Goal: Task Accomplishment & Management: Manage account settings

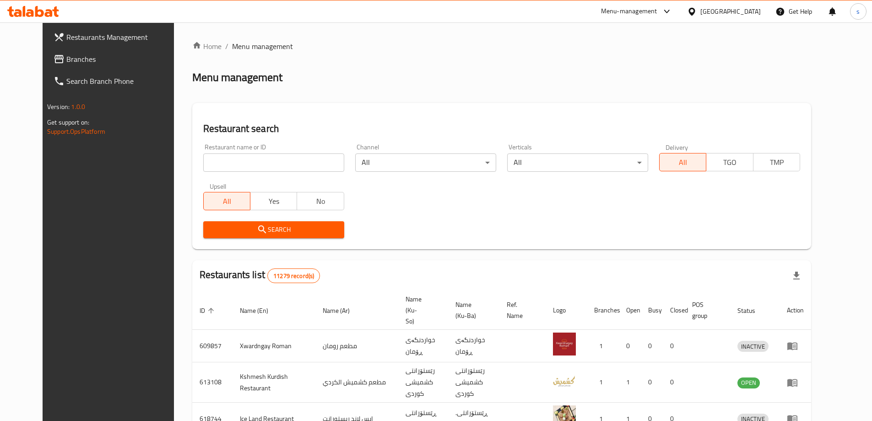
drag, startPoint x: 278, startPoint y: 157, endPoint x: 167, endPoint y: 150, distance: 111.0
click at [278, 157] on input "search" at bounding box center [273, 162] width 141 height 18
click at [66, 54] on span "Branches" at bounding box center [123, 59] width 114 height 11
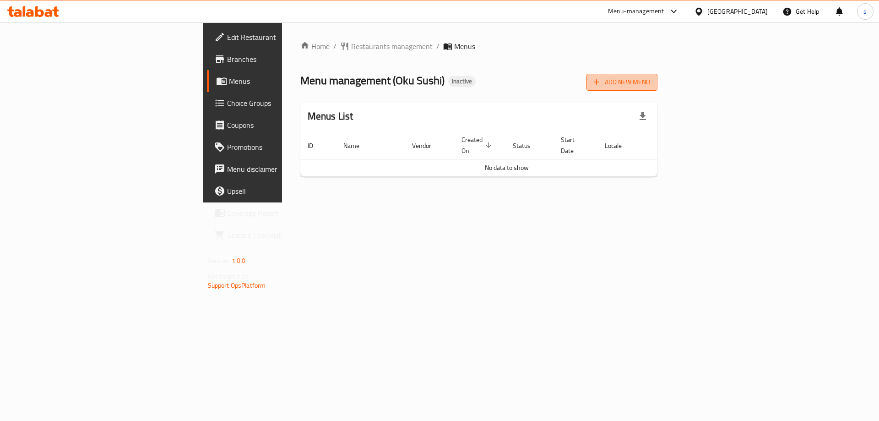
click at [650, 82] on span "Add New Menu" at bounding box center [622, 81] width 56 height 11
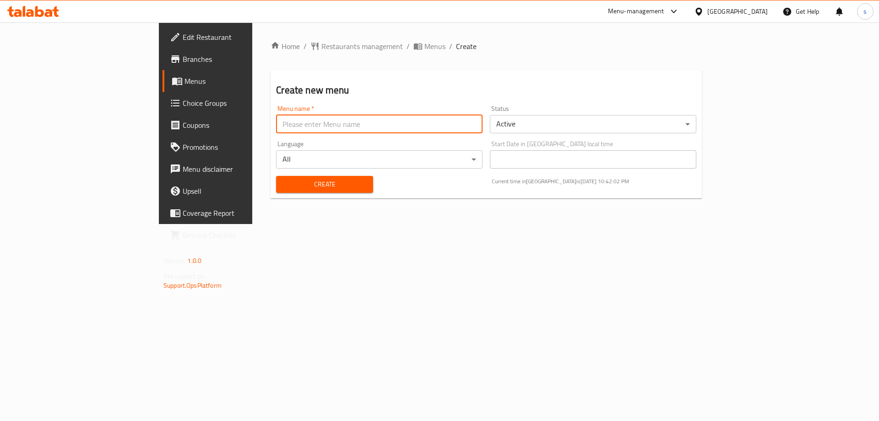
click at [276, 122] on input "text" at bounding box center [379, 124] width 206 height 18
type input "menu"
click at [276, 177] on button "Create" at bounding box center [324, 184] width 97 height 17
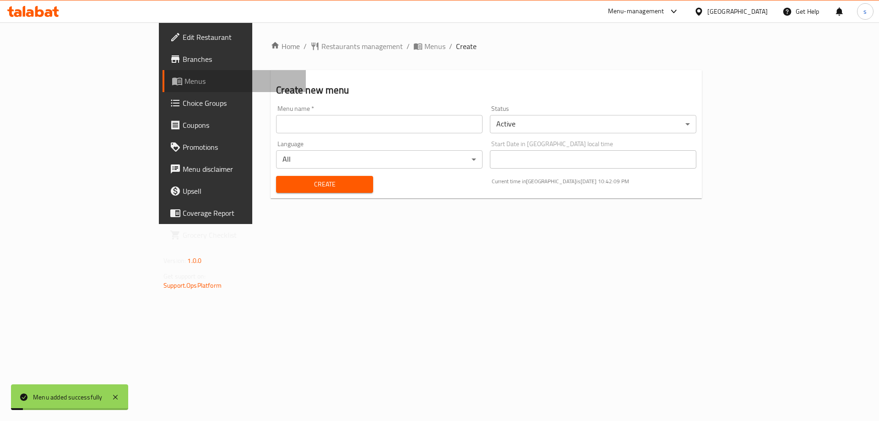
click at [162, 87] on link "Menus" at bounding box center [233, 81] width 143 height 22
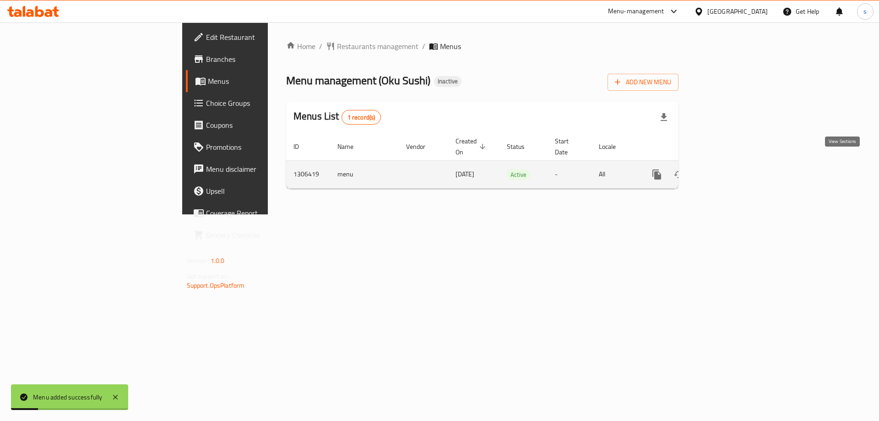
click at [728, 169] on icon "enhanced table" at bounding box center [722, 174] width 11 height 11
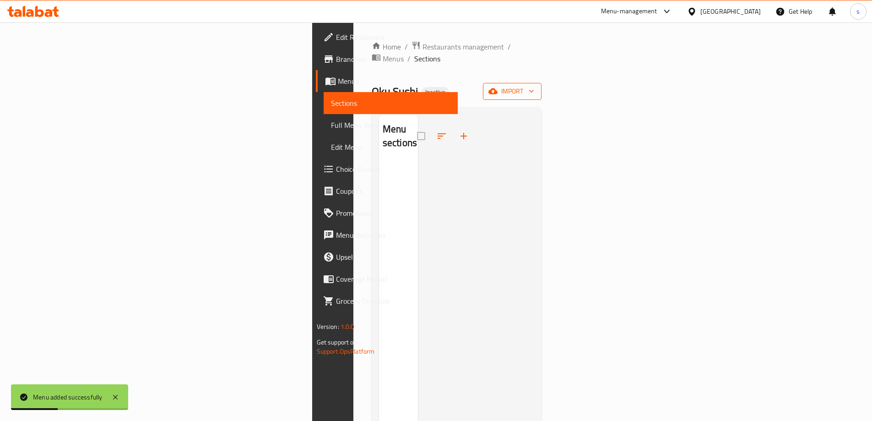
click at [534, 86] on span "import" at bounding box center [512, 91] width 44 height 11
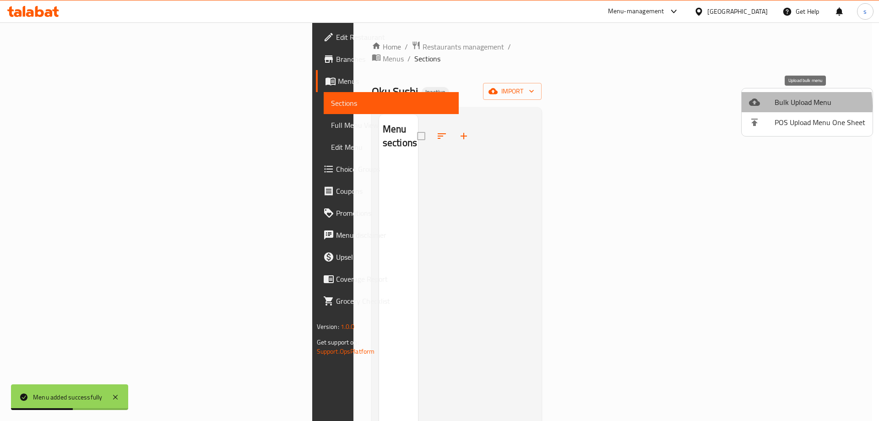
click at [782, 106] on span "Bulk Upload Menu" at bounding box center [819, 102] width 91 height 11
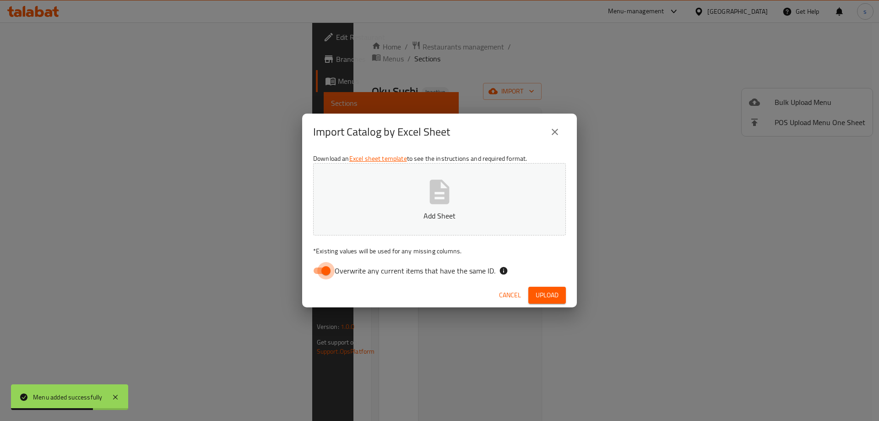
click at [317, 270] on input "Overwrite any current items that have the same ID." at bounding box center [326, 270] width 52 height 17
checkbox input "false"
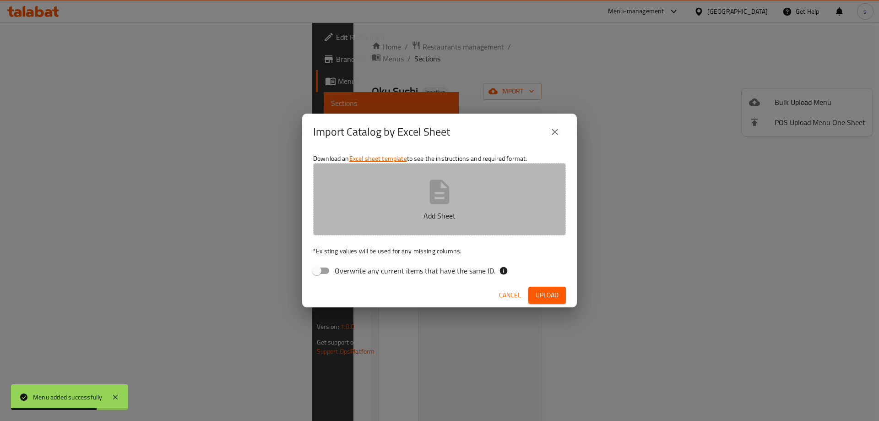
click at [452, 185] on icon "button" at bounding box center [439, 191] width 29 height 29
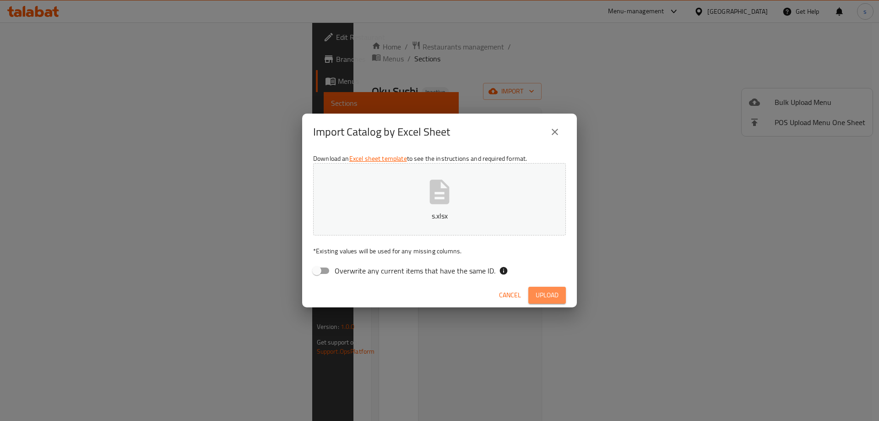
click at [552, 297] on span "Upload" at bounding box center [546, 294] width 23 height 11
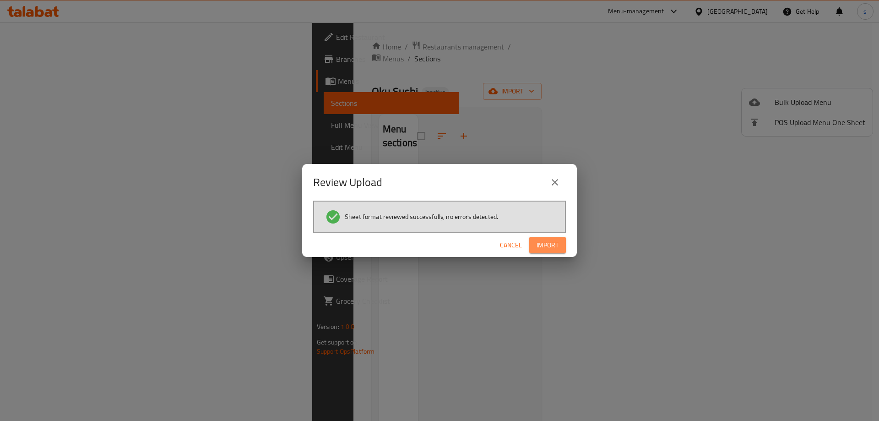
click at [545, 247] on span "Import" at bounding box center [547, 244] width 22 height 11
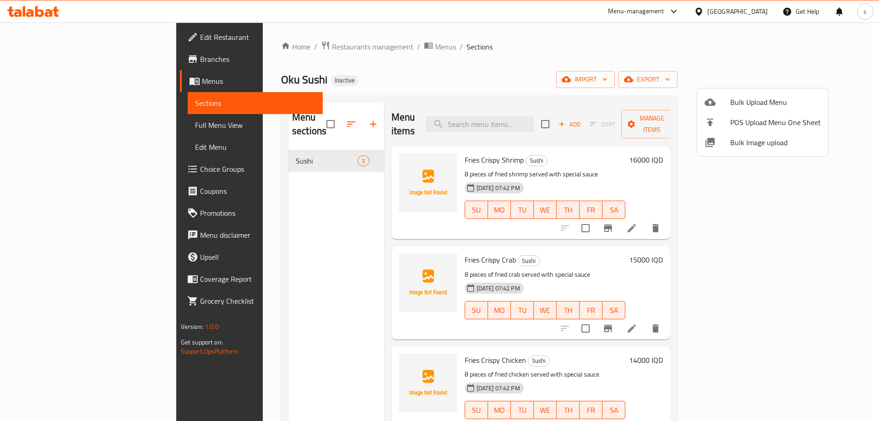
click at [263, 357] on div at bounding box center [439, 210] width 879 height 421
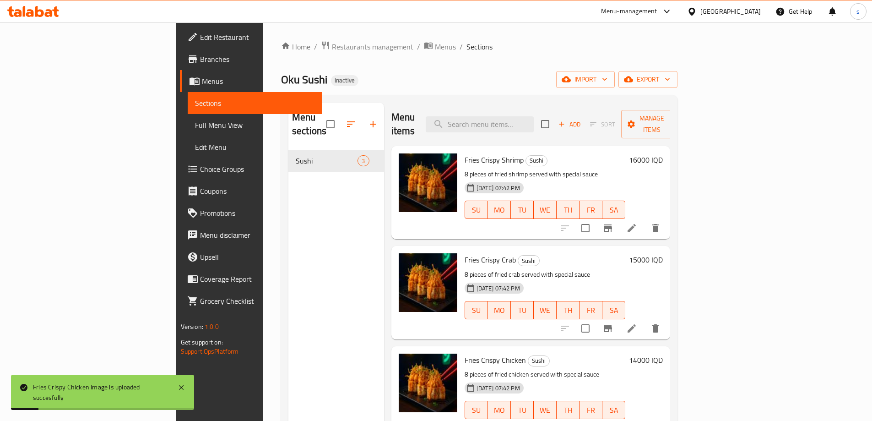
click at [200, 43] on span "Edit Restaurant" at bounding box center [257, 37] width 114 height 11
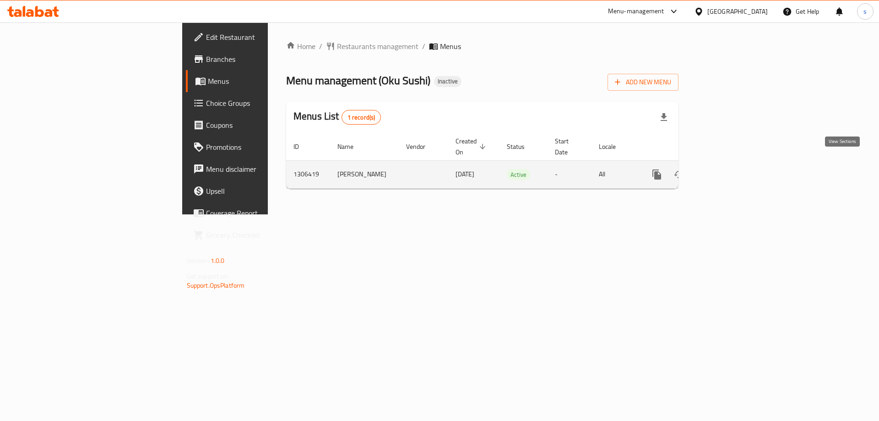
click at [728, 169] on icon "enhanced table" at bounding box center [722, 174] width 11 height 11
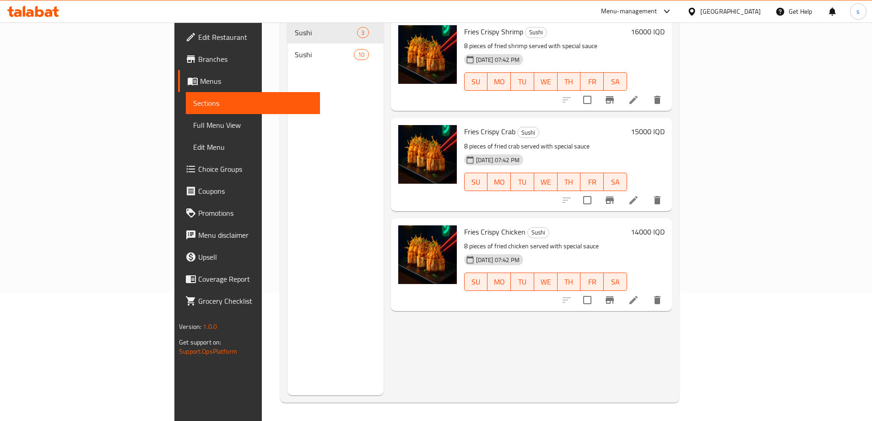
scroll to position [12, 0]
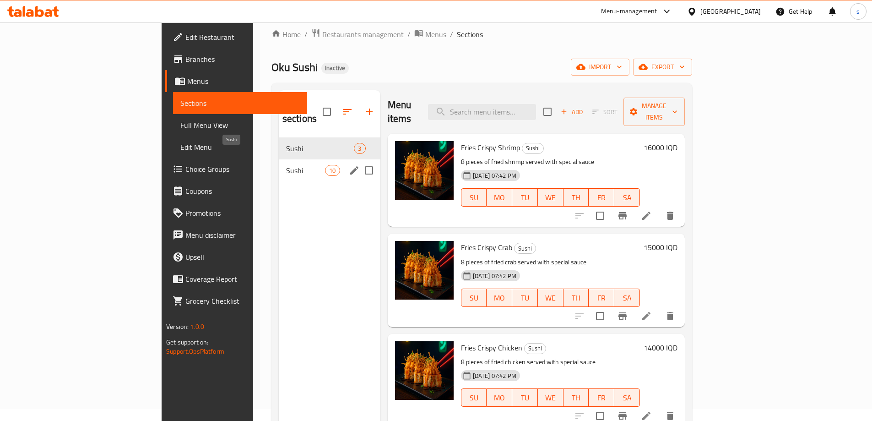
click at [286, 165] on span "Sushi" at bounding box center [305, 170] width 39 height 11
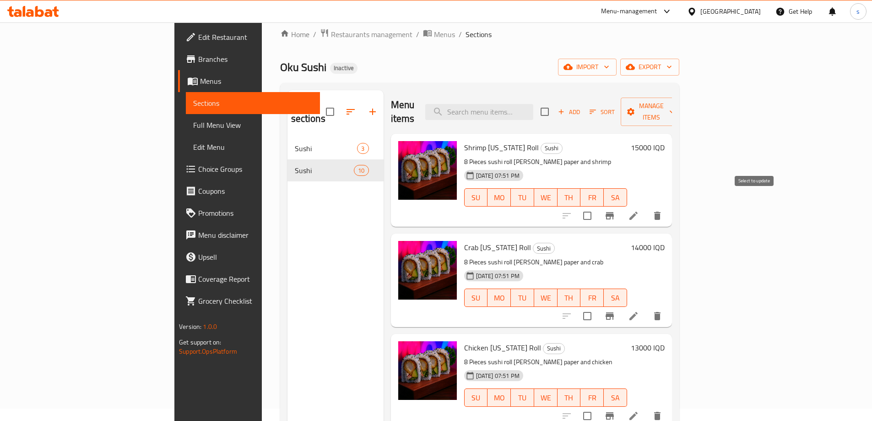
click at [597, 206] on input "checkbox" at bounding box center [587, 215] width 19 height 19
checkbox input "true"
click at [597, 307] on input "checkbox" at bounding box center [587, 315] width 19 height 19
checkbox input "true"
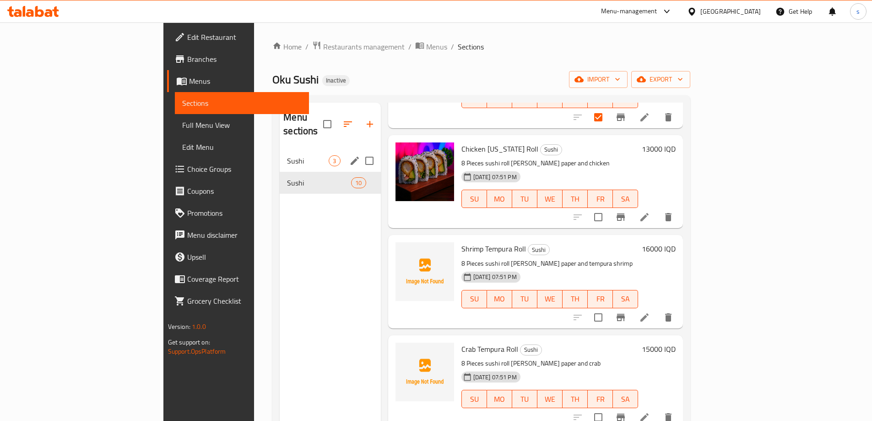
click at [280, 150] on div "Sushi 3" at bounding box center [330, 161] width 101 height 22
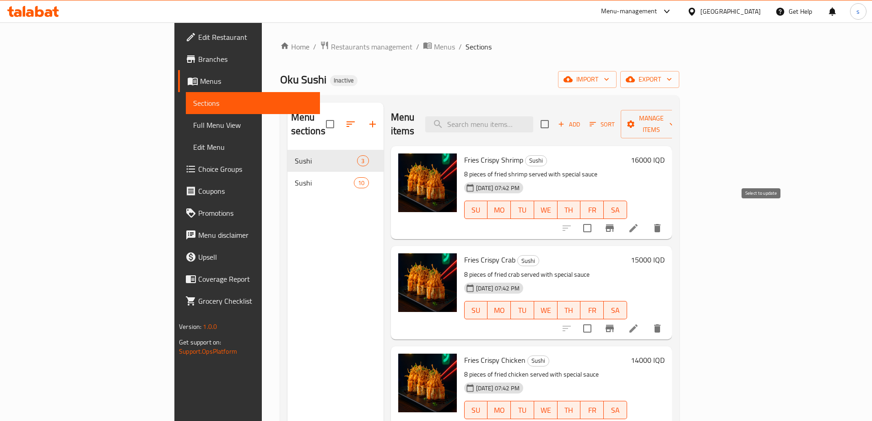
click at [597, 218] on input "checkbox" at bounding box center [587, 227] width 19 height 19
checkbox input "true"
click at [597, 319] on input "checkbox" at bounding box center [587, 328] width 19 height 19
checkbox input "true"
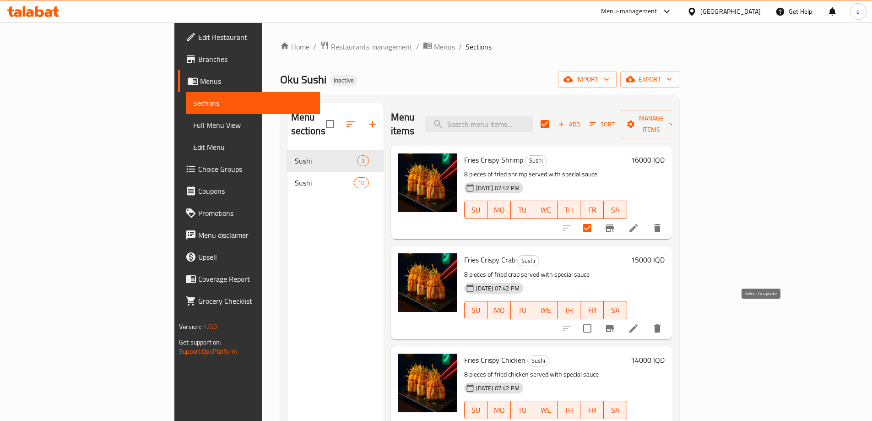
checkbox input "false"
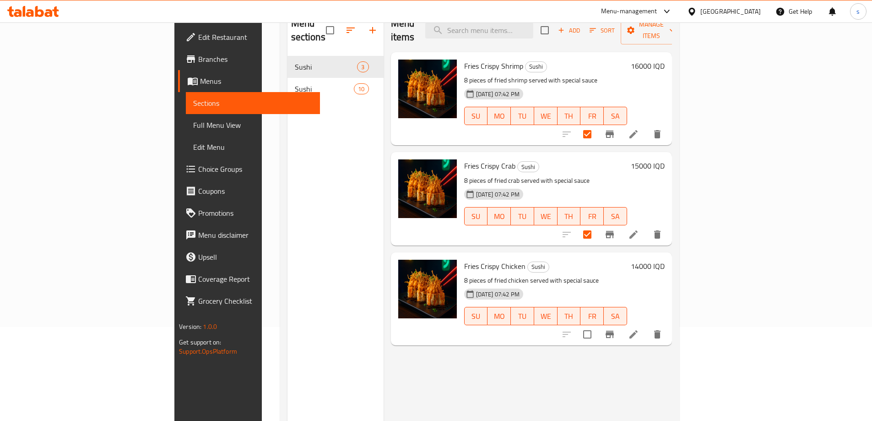
scroll to position [103, 0]
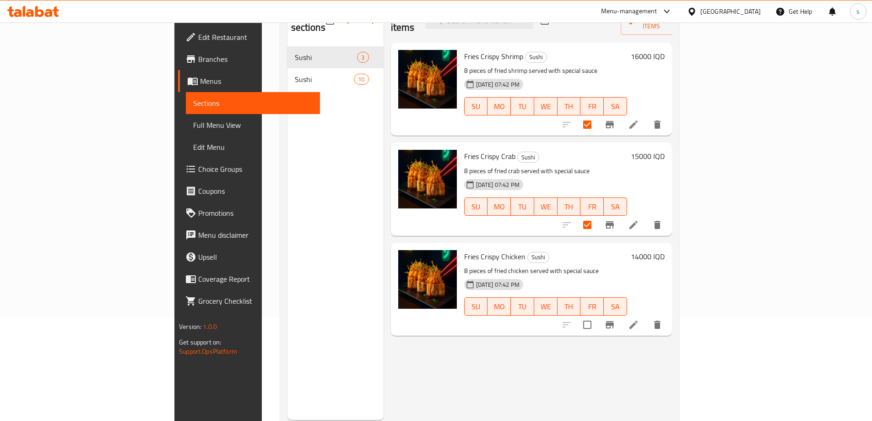
click at [597, 319] on input "checkbox" at bounding box center [587, 324] width 19 height 19
checkbox input "true"
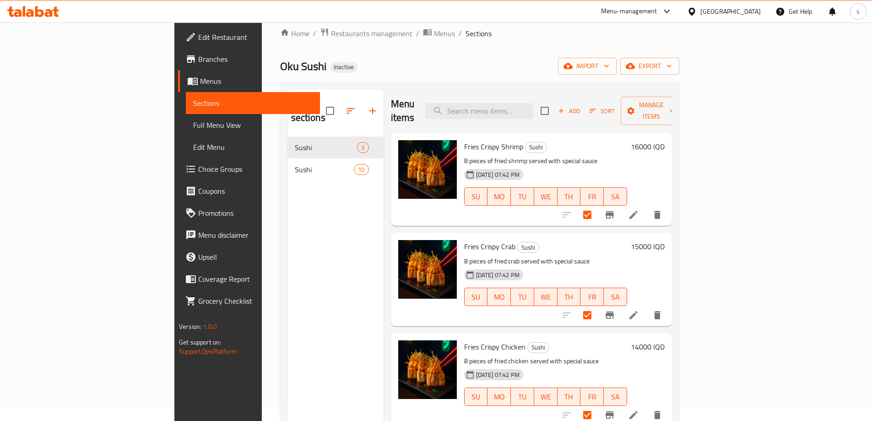
scroll to position [0, 0]
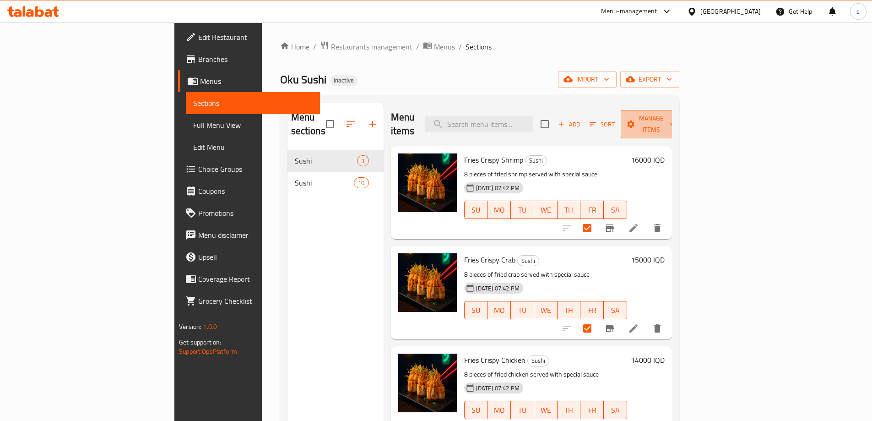
click at [675, 116] on span "Manage items" at bounding box center [651, 124] width 47 height 23
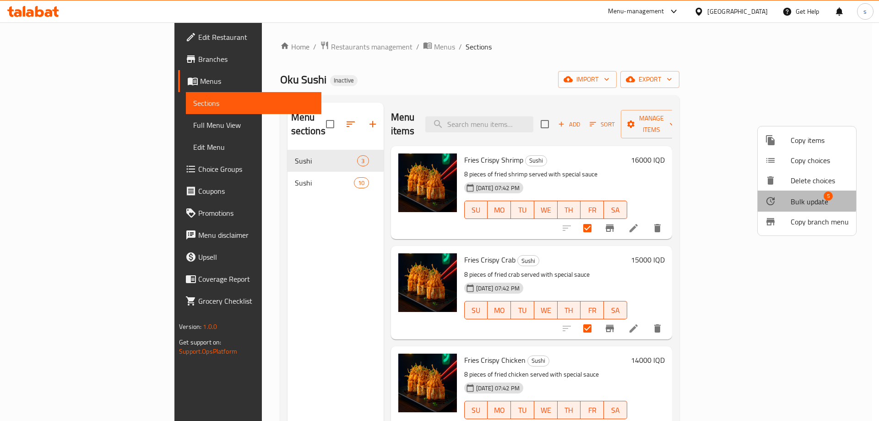
click at [763, 200] on li "Bulk update 5" at bounding box center [806, 200] width 98 height 21
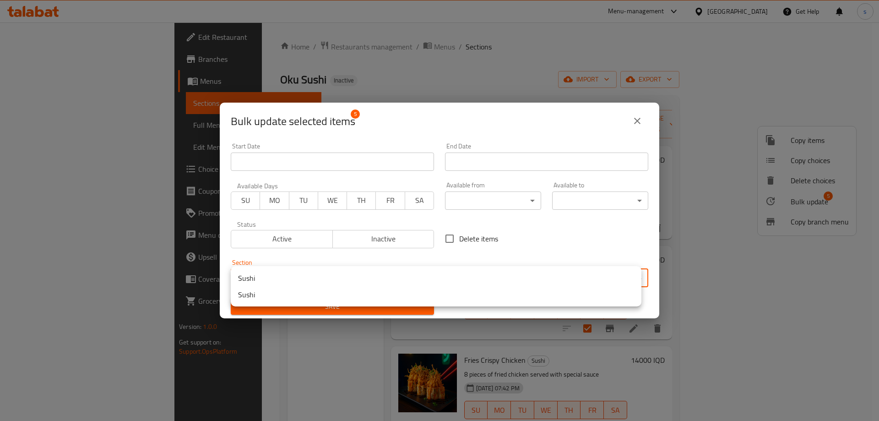
click at [304, 277] on body "​ Menu-management Iraq Get Help s Edit Restaurant Branches Menus Sections Full …" at bounding box center [439, 221] width 879 height 398
click at [291, 297] on li "Sushi" at bounding box center [436, 294] width 411 height 16
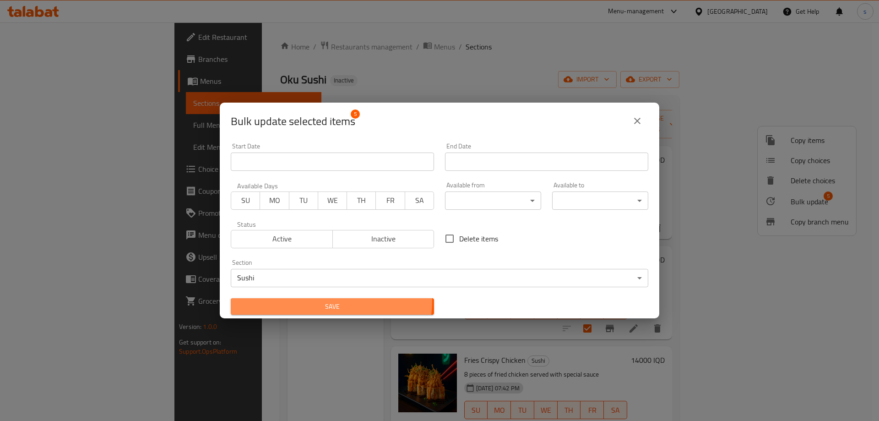
click at [288, 298] on button "Save" at bounding box center [332, 306] width 203 height 17
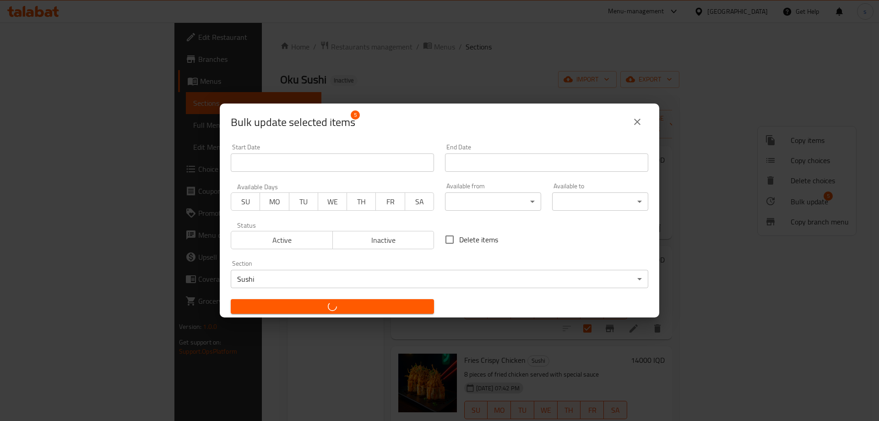
checkbox input "false"
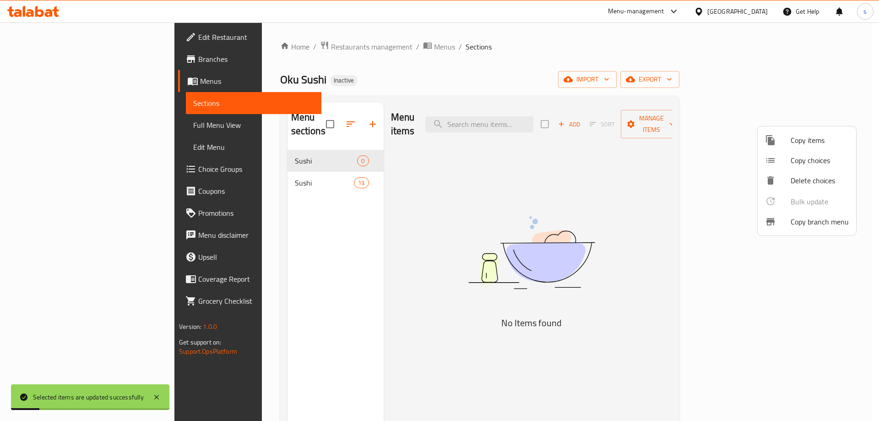
click at [263, 185] on div at bounding box center [439, 210] width 879 height 421
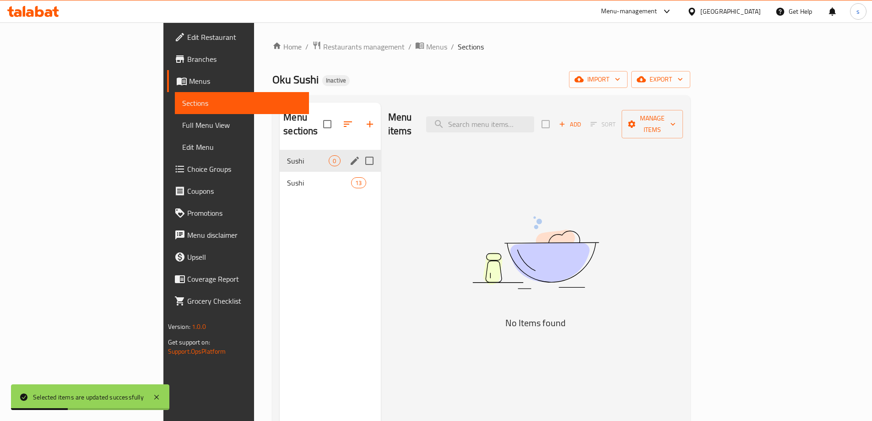
click at [360, 151] on input "Menu sections" at bounding box center [369, 160] width 19 height 19
checkbox input "true"
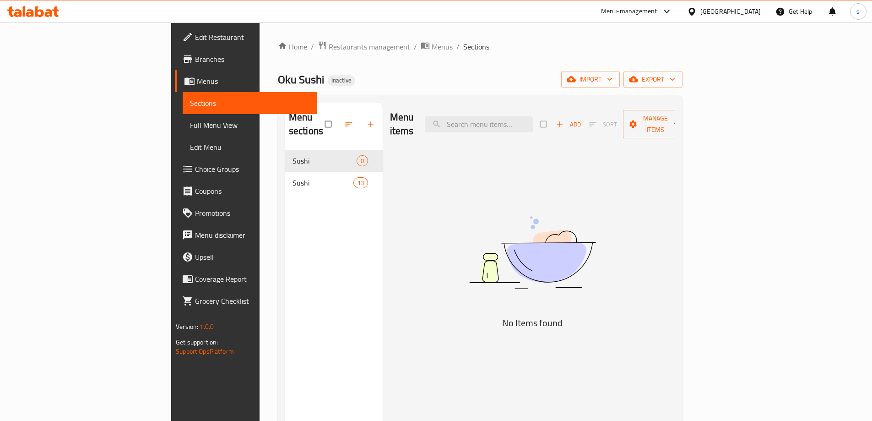
click at [405, 193] on div "Menu items Add Sort Manage items No Items found" at bounding box center [529, 313] width 292 height 421
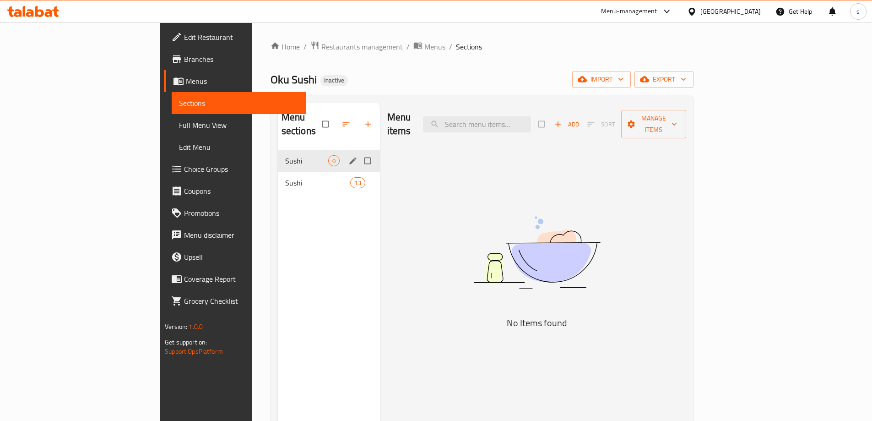
click at [359, 152] on input "Menu sections" at bounding box center [368, 160] width 19 height 17
checkbox input "true"
click at [336, 121] on icon "button" at bounding box center [339, 124] width 7 height 7
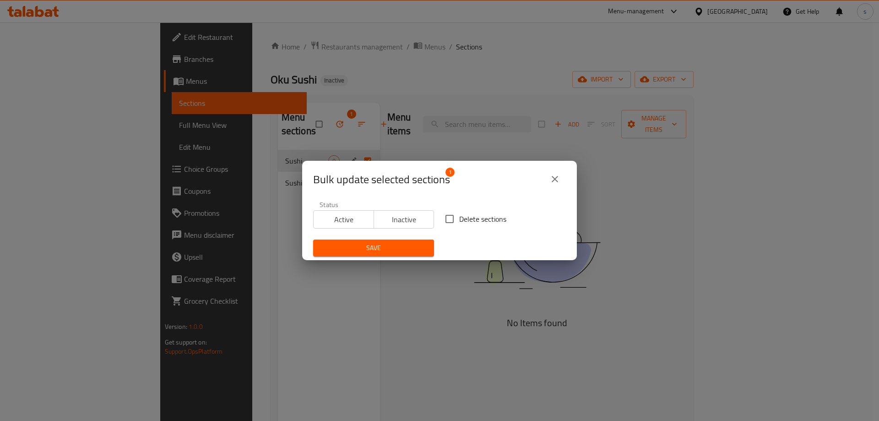
click at [448, 219] on input "Delete sections" at bounding box center [449, 218] width 19 height 19
checkbox input "true"
click at [395, 244] on span "Save" at bounding box center [373, 247] width 106 height 11
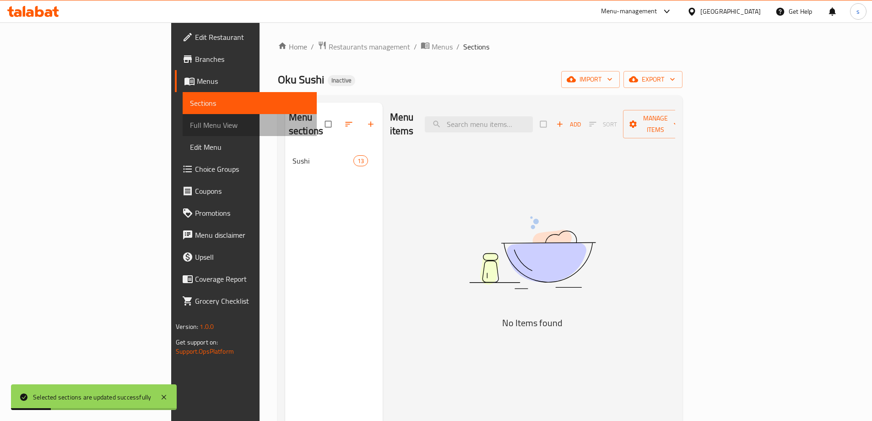
click at [190, 128] on span "Full Menu View" at bounding box center [249, 124] width 119 height 11
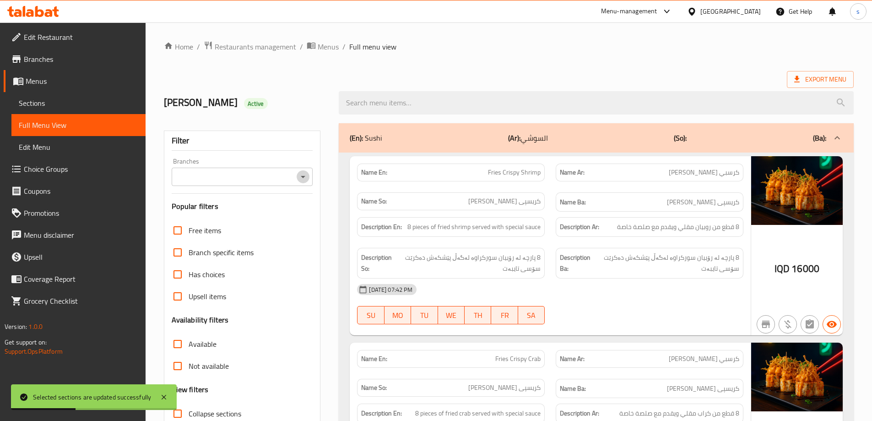
click at [303, 180] on icon "Open" at bounding box center [302, 176] width 11 height 11
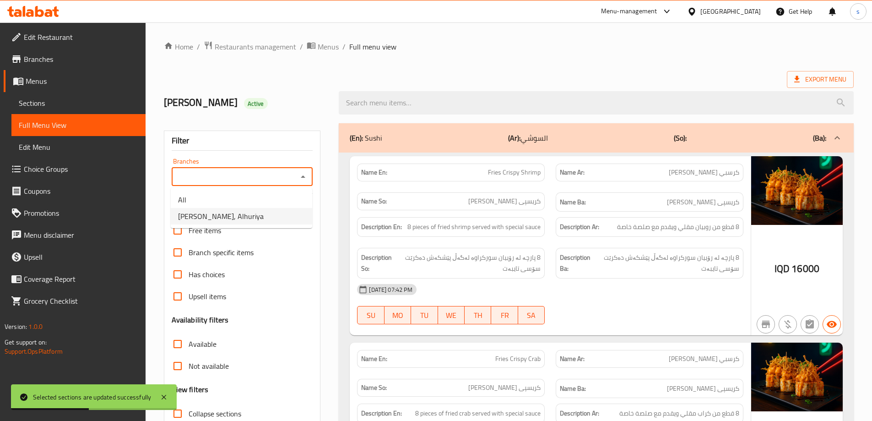
click at [284, 210] on li "Oku Sushi, Alhuriya" at bounding box center [241, 216] width 141 height 16
type input "Oku Sushi, Alhuriya"
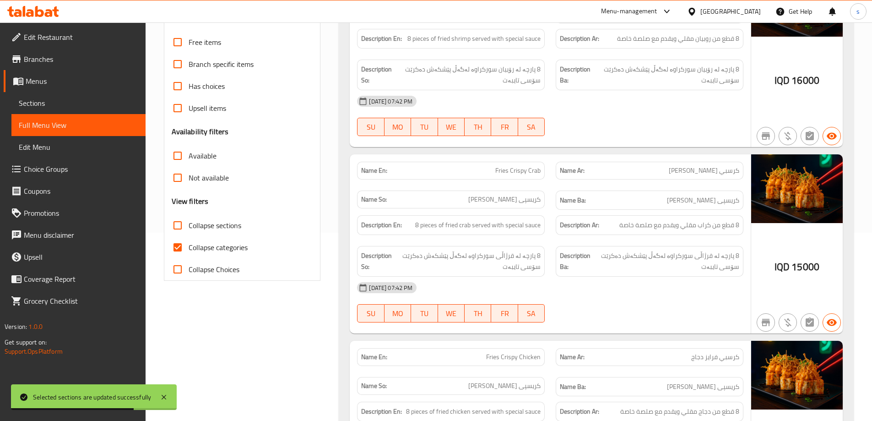
scroll to position [191, 0]
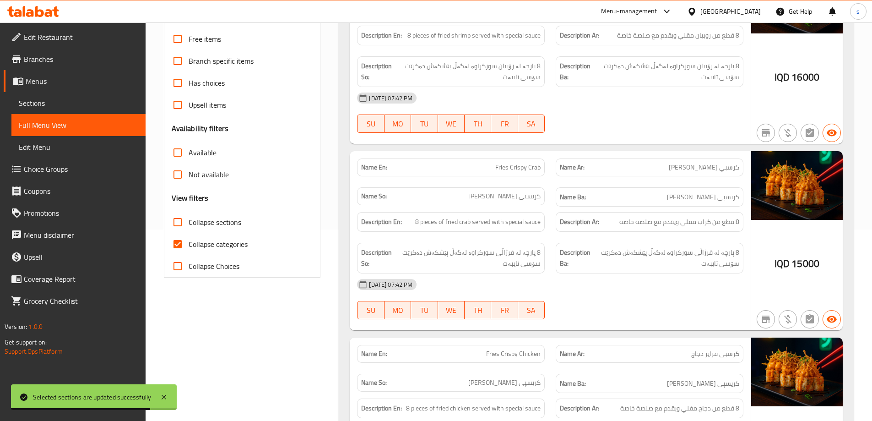
click at [183, 237] on input "Collapse categories" at bounding box center [178, 244] width 22 height 22
checkbox input "false"
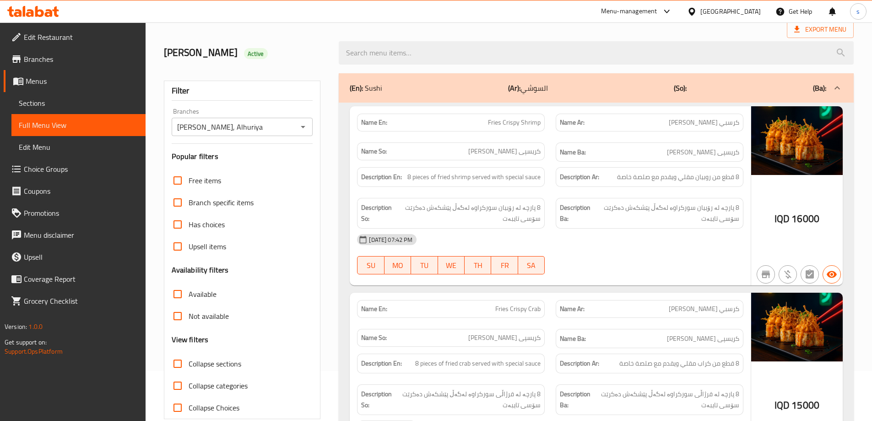
scroll to position [51, 0]
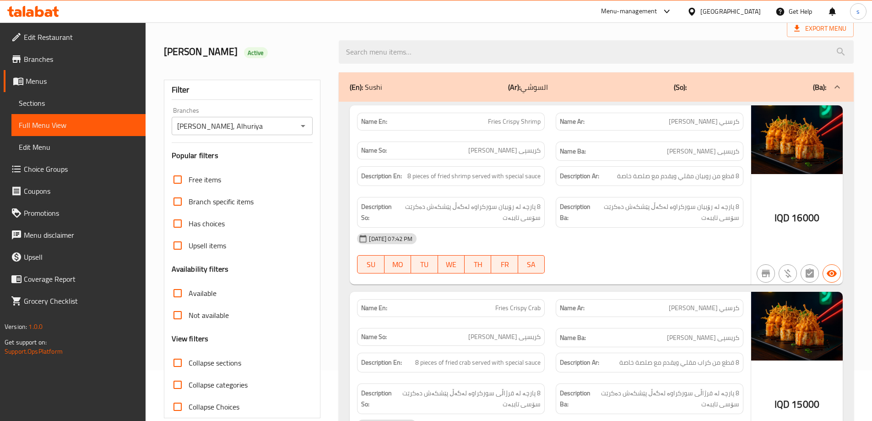
click at [62, 97] on span "Sections" at bounding box center [78, 102] width 119 height 11
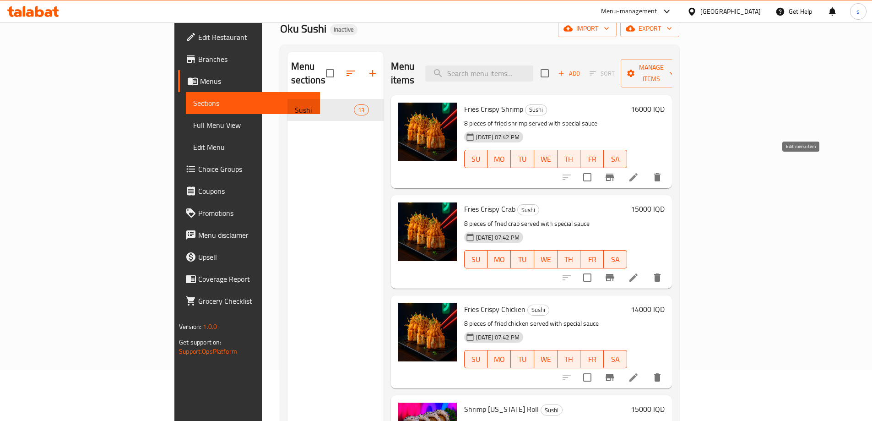
click at [638, 173] on icon at bounding box center [633, 177] width 8 height 8
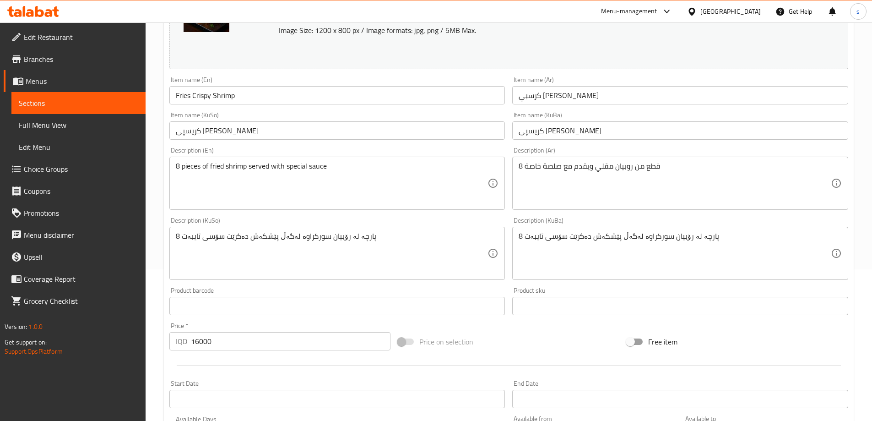
scroll to position [162, 0]
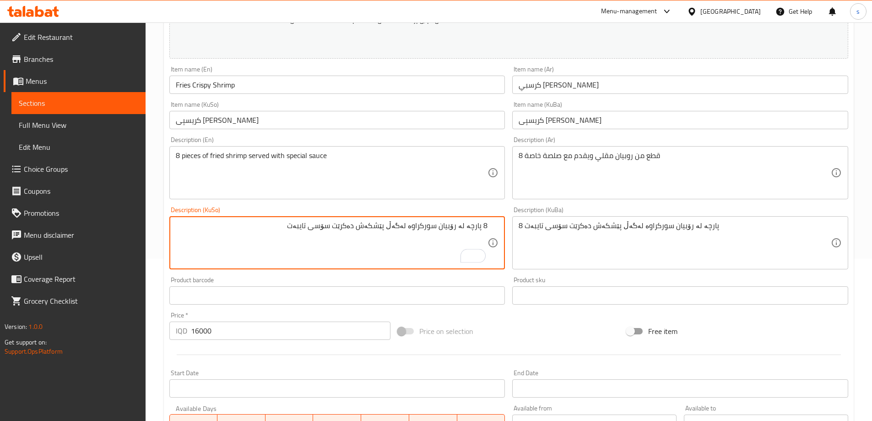
click at [443, 227] on textarea "8 پارچە لە رۆبیان سورکراوە لەگەڵ پێشکەش دەکرێت سۆسی تایبەت" at bounding box center [332, 242] width 312 height 43
drag, startPoint x: 288, startPoint y: 225, endPoint x: 503, endPoint y: 232, distance: 214.3
click at [503, 232] on div "8 پارچە لە رۆبیانی سورکراوە لەگەڵ پێشکەش دەکرێت سۆسی تایبەت Description (KuSo)" at bounding box center [337, 242] width 336 height 53
type textarea "8 پارچە لە رۆبیانی سورکراوە لەگەڵ پێشکەش دەکرێت سۆسی تایبەت"
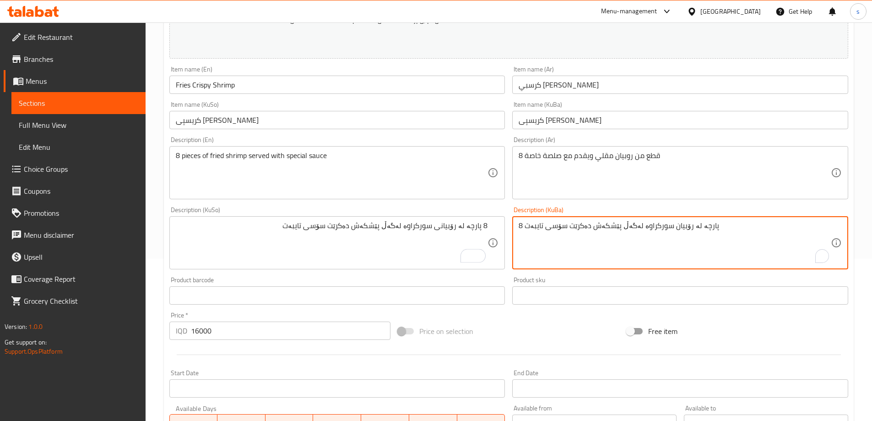
click at [585, 233] on textarea "8 پارچە لە رۆبیان سورکراوە لەگەڵ پێشکەش دەکرێت سۆسی تایبەت" at bounding box center [675, 242] width 312 height 43
paste textarea "ی"
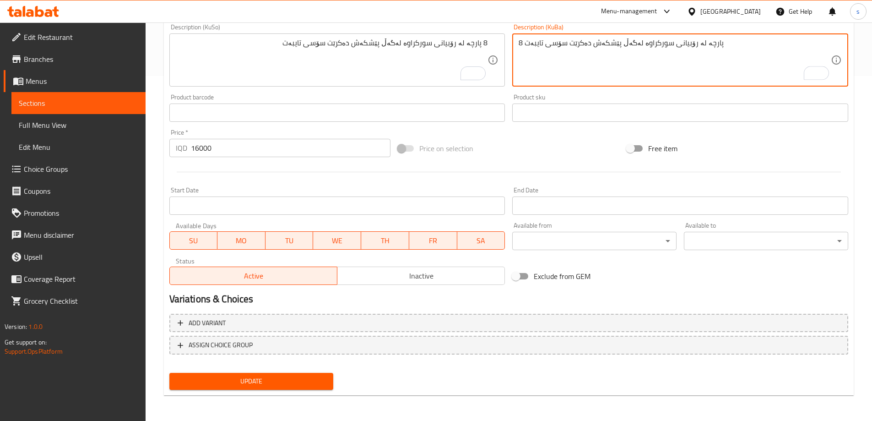
type textarea "8 پارچە لە رۆبیانی سورکراوە لەگەڵ پێشکەش دەکرێت سۆسی تایبەت"
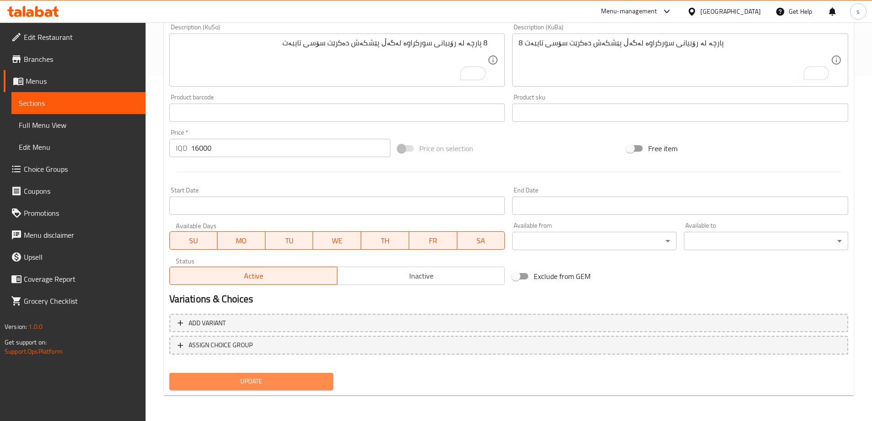
click at [243, 383] on span "Update" at bounding box center [252, 380] width 150 height 11
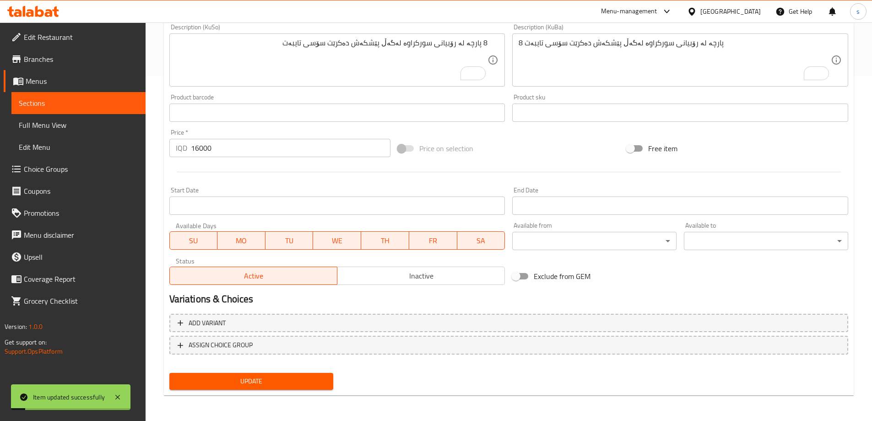
click at [74, 99] on span "Sections" at bounding box center [78, 102] width 119 height 11
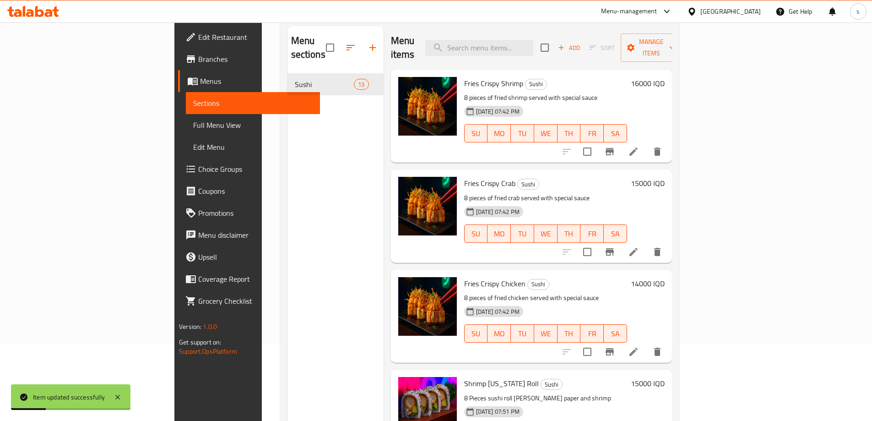
scroll to position [76, 0]
click at [638, 248] on icon at bounding box center [633, 252] width 8 height 8
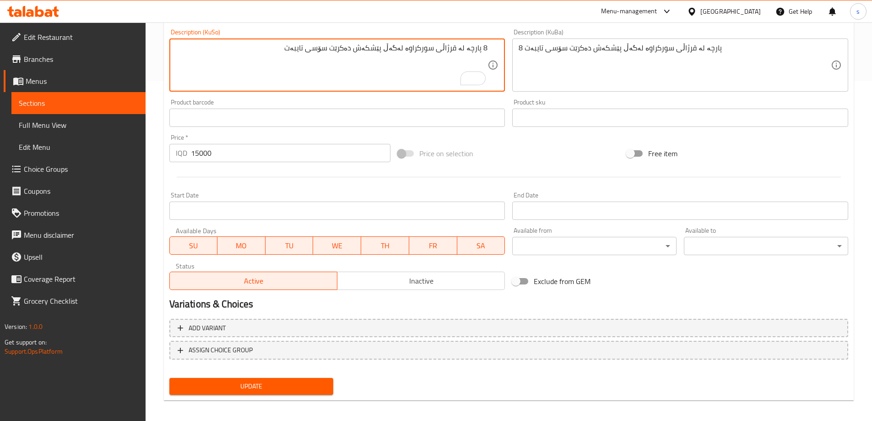
scroll to position [345, 0]
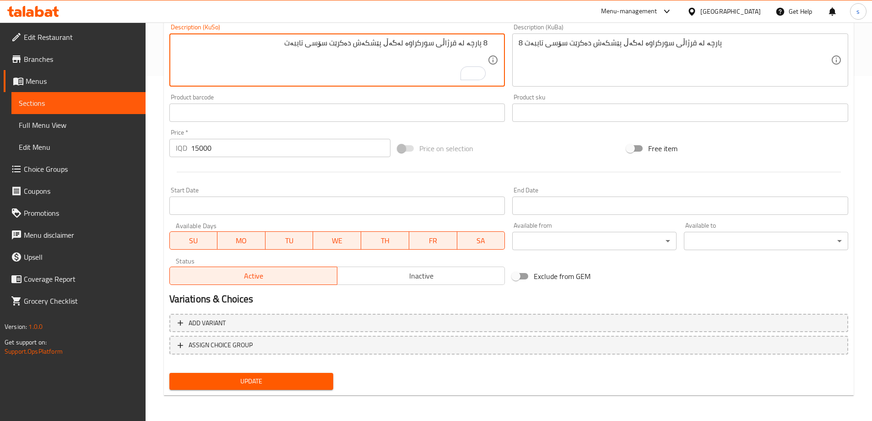
click at [242, 388] on button "Update" at bounding box center [251, 381] width 164 height 17
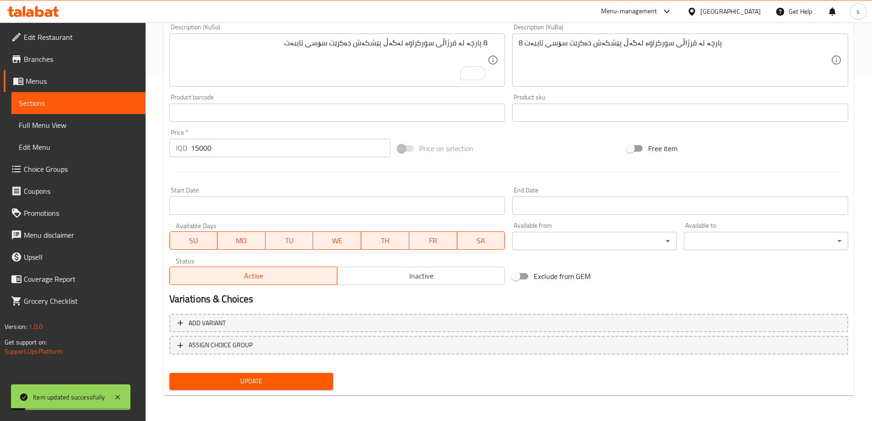
click at [80, 105] on span "Sections" at bounding box center [78, 102] width 119 height 11
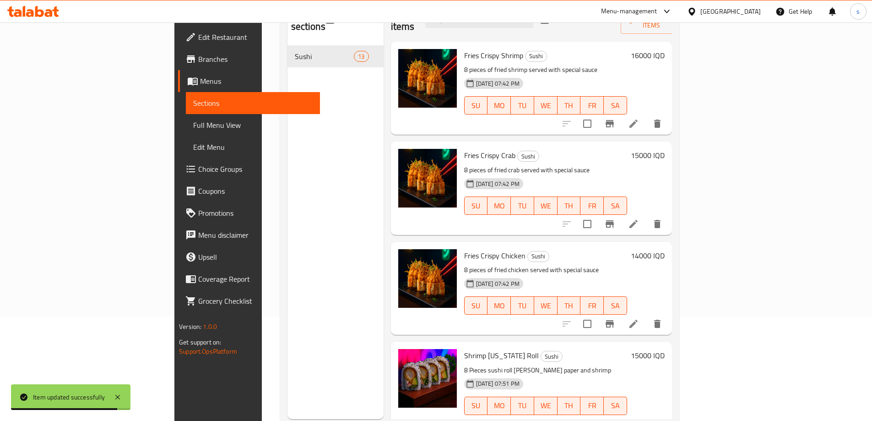
scroll to position [92, 0]
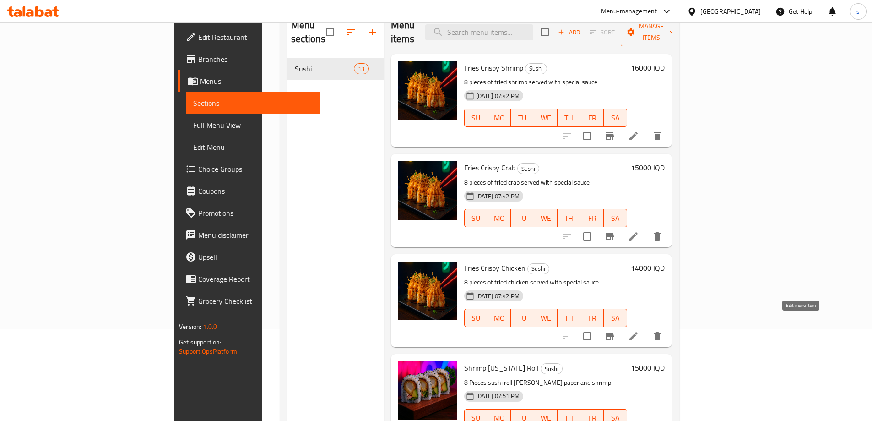
click at [638, 332] on icon at bounding box center [633, 336] width 8 height 8
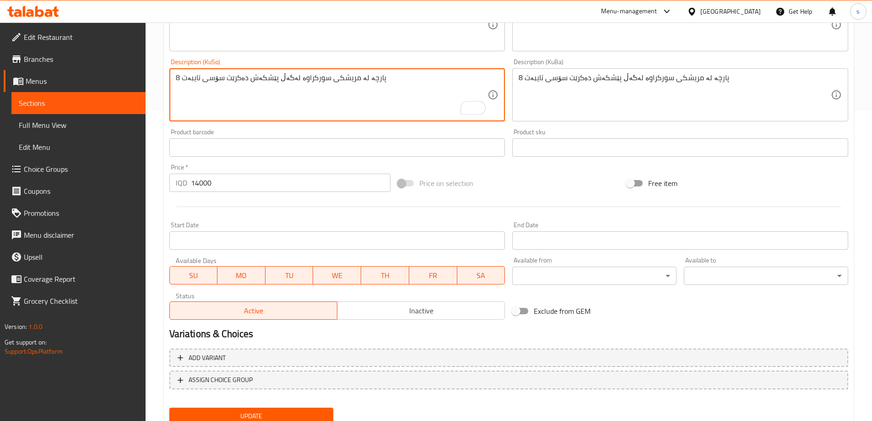
scroll to position [345, 0]
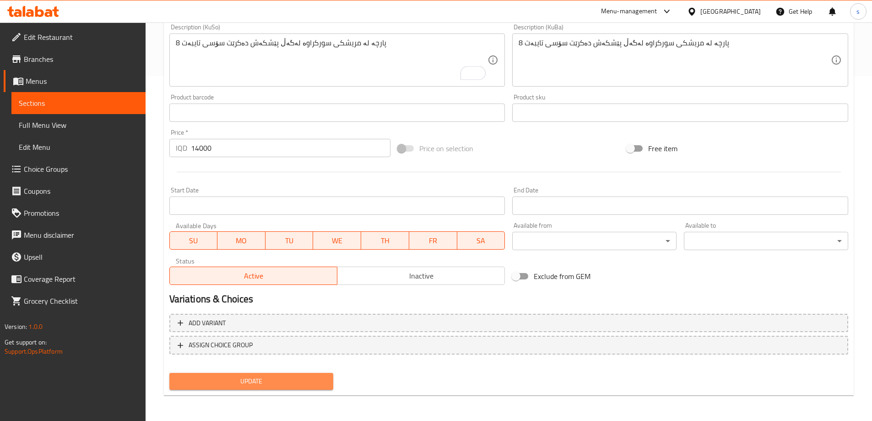
click at [231, 382] on span "Update" at bounding box center [252, 380] width 150 height 11
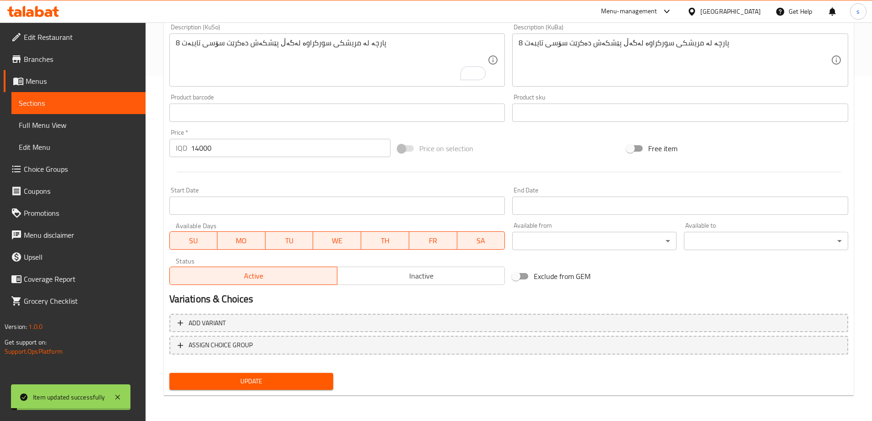
click at [71, 103] on span "Sections" at bounding box center [78, 102] width 119 height 11
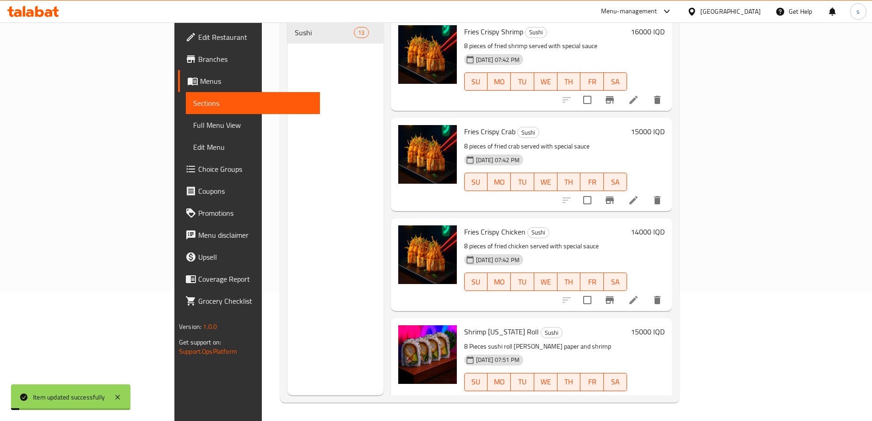
scroll to position [128, 0]
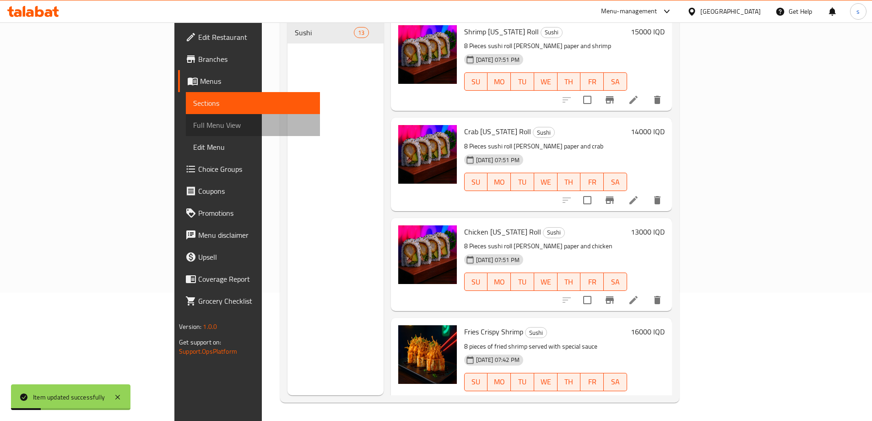
click at [186, 119] on link "Full Menu View" at bounding box center [253, 125] width 134 height 22
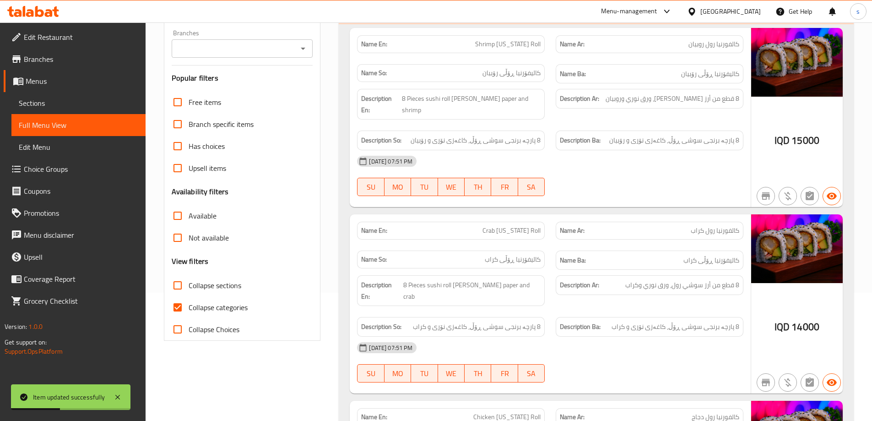
click at [176, 310] on input "Collapse categories" at bounding box center [178, 307] width 22 height 22
checkbox input "false"
click at [178, 283] on input "Collapse sections" at bounding box center [178, 285] width 22 height 22
checkbox input "true"
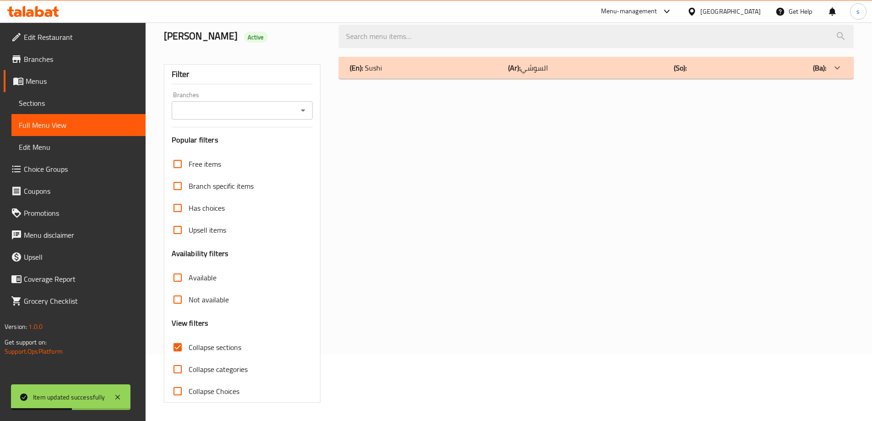
scroll to position [66, 0]
click at [298, 106] on icon "Open" at bounding box center [302, 110] width 11 height 11
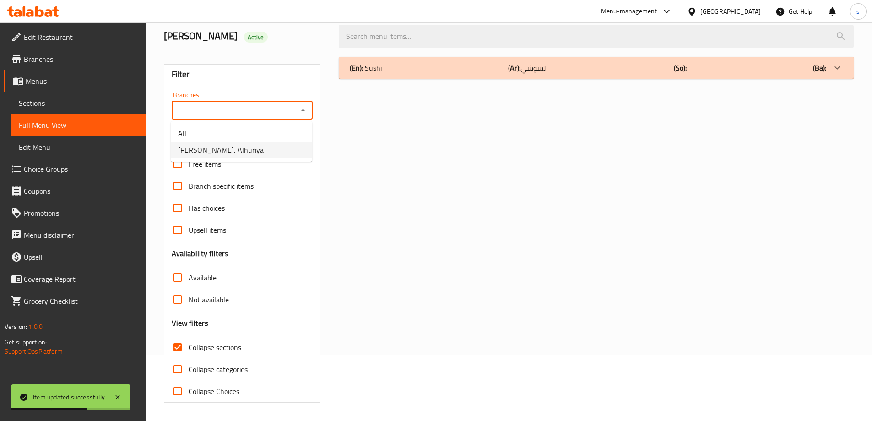
click at [295, 151] on li "[PERSON_NAME], Alhuriya" at bounding box center [241, 149] width 141 height 16
type input "[PERSON_NAME], Alhuriya"
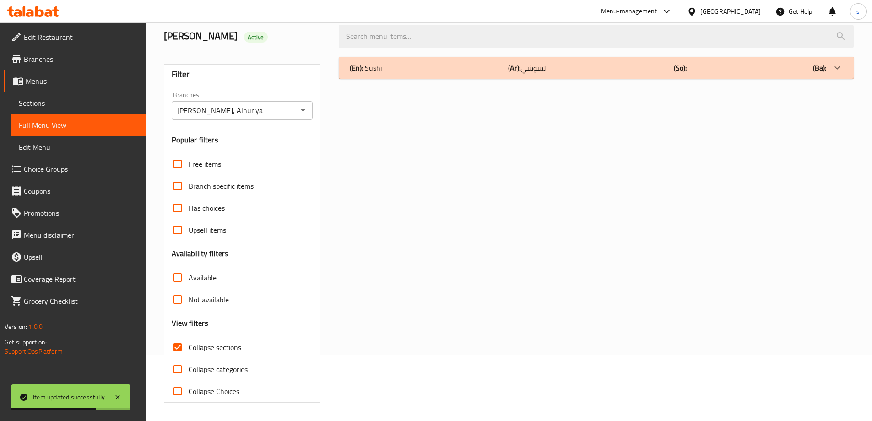
click at [429, 70] on div "(En): Sushi (Ar): السوشي (So): (Ba):" at bounding box center [588, 67] width 476 height 11
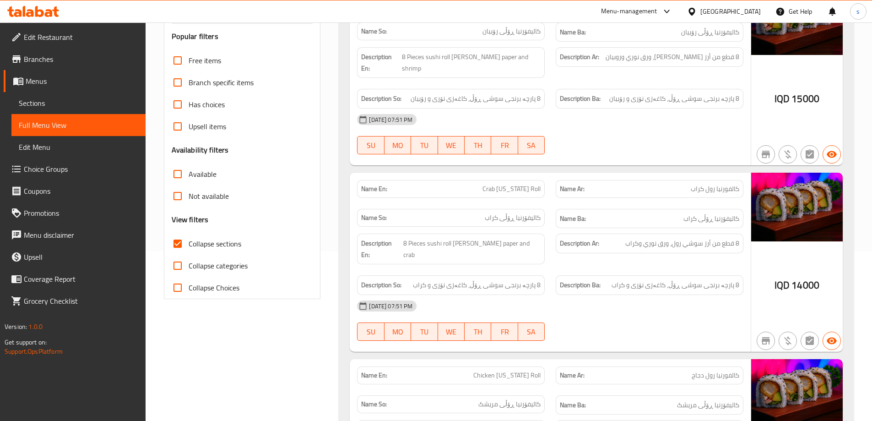
scroll to position [150, 0]
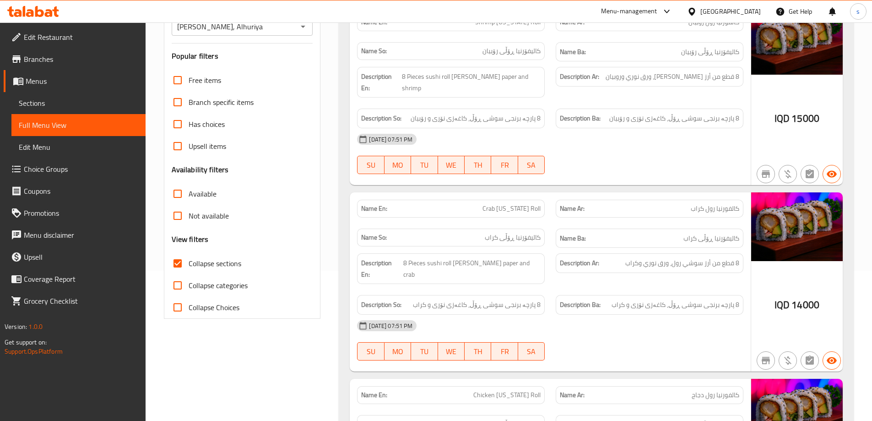
click at [48, 95] on link "Sections" at bounding box center [78, 103] width 134 height 22
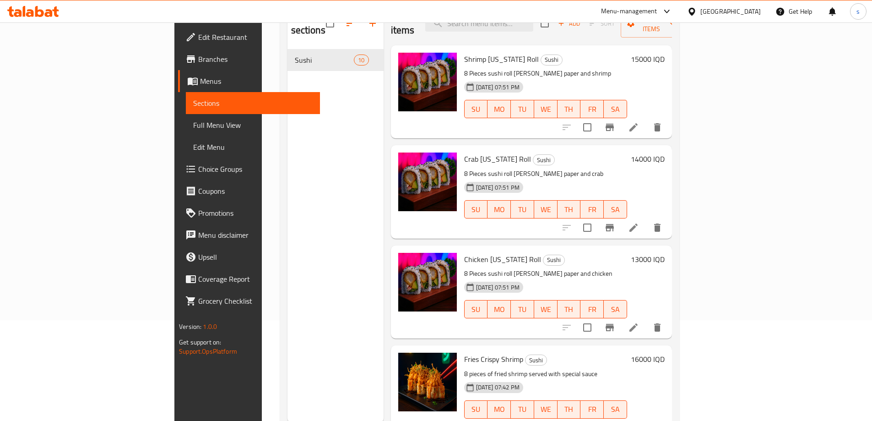
scroll to position [24, 0]
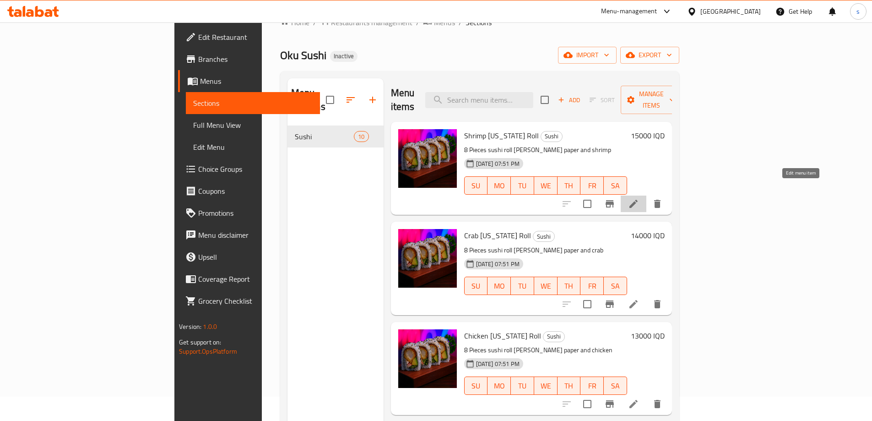
click at [639, 198] on icon at bounding box center [633, 203] width 11 height 11
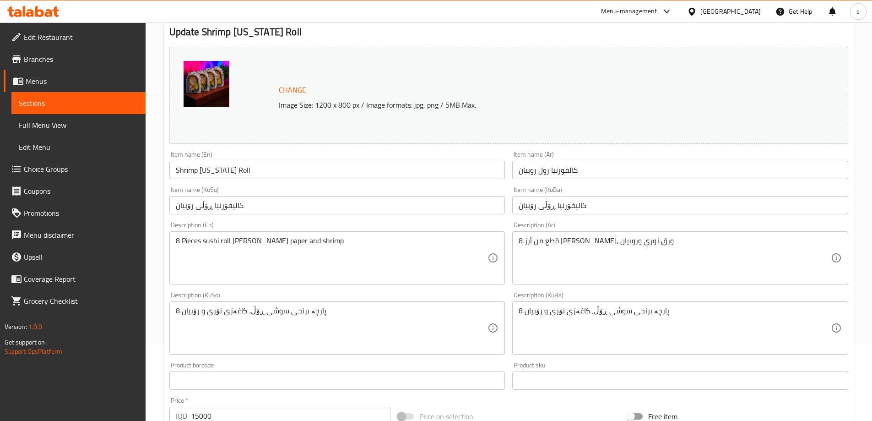
scroll to position [81, 0]
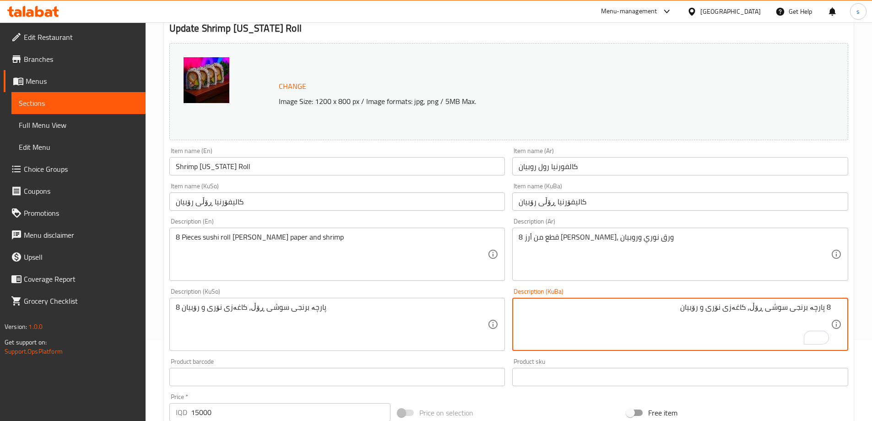
click at [810, 308] on textarea "8 پارچە برنجی سوشی ڕۆڵ، کاغەزی نۆری و رۆبیان" at bounding box center [675, 324] width 312 height 43
drag, startPoint x: 667, startPoint y: 306, endPoint x: 836, endPoint y: 311, distance: 169.4
click at [836, 311] on div "8 پارچە لە برنجی سوشی ڕۆڵ، کاغەزی نۆری و رۆبیان Description (KuBa)" at bounding box center [680, 323] width 336 height 53
type textarea "8 پارچە لە برنجی سوشی ڕۆڵ، کاغەزی نۆری و رۆبیان"
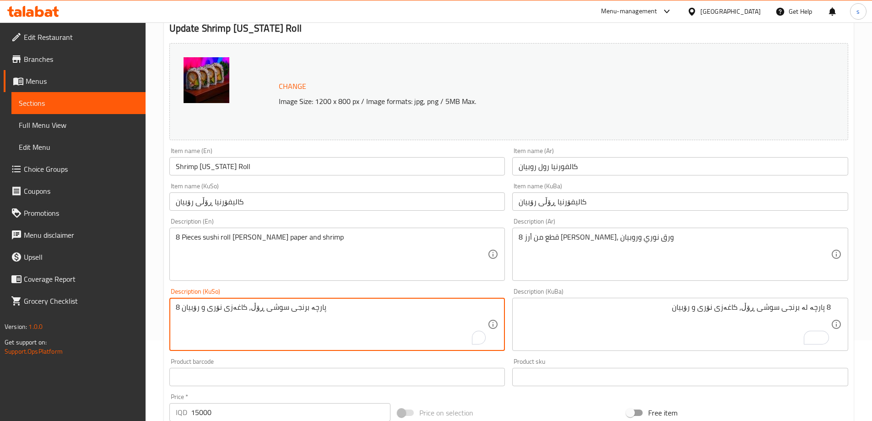
drag, startPoint x: 364, startPoint y: 309, endPoint x: 167, endPoint y: 303, distance: 197.8
paste textarea "لە"
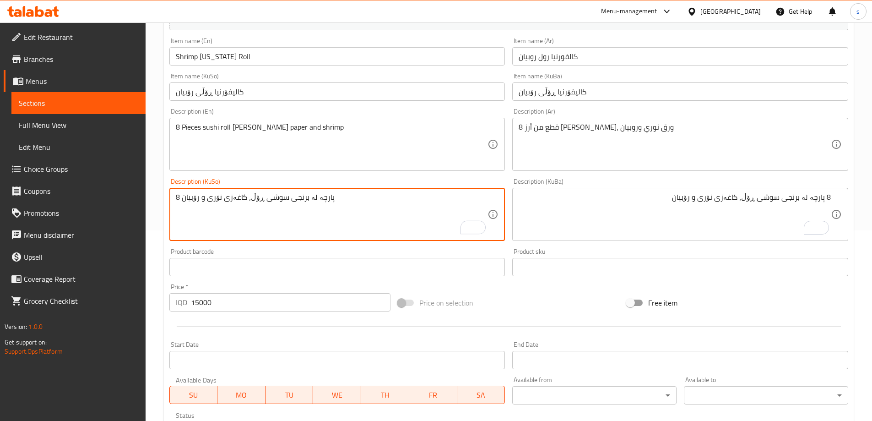
scroll to position [192, 0]
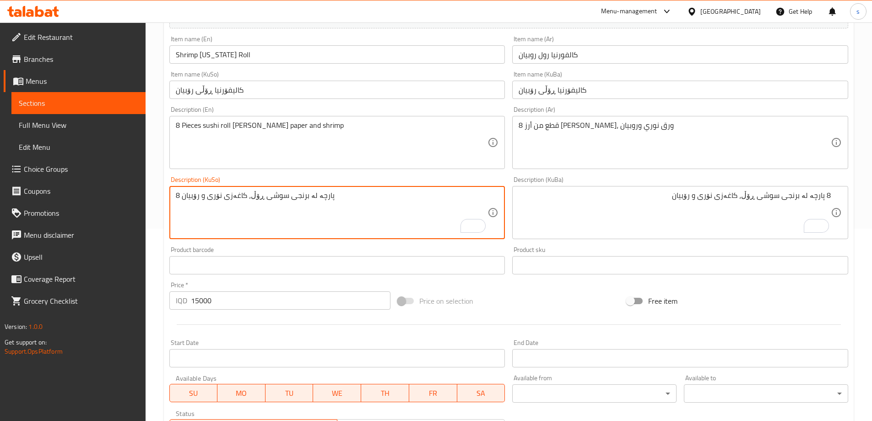
type textarea "8 پارچە لە برنجی سوشی ڕۆڵ، کاغەزی نۆری و رۆبیان"
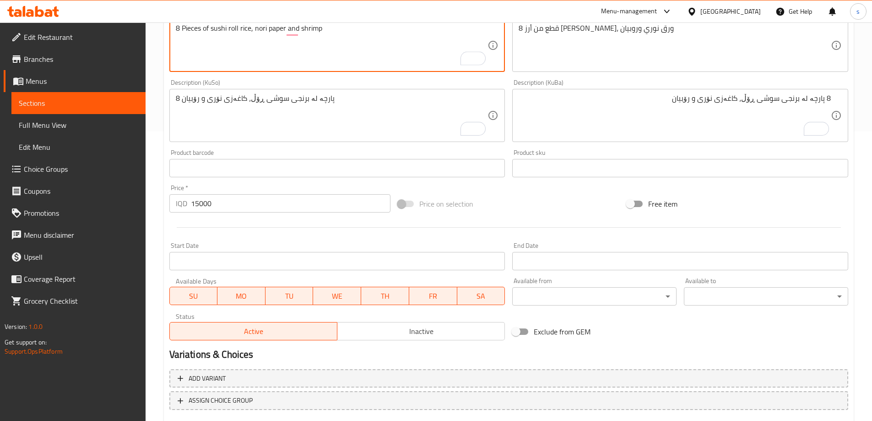
scroll to position [345, 0]
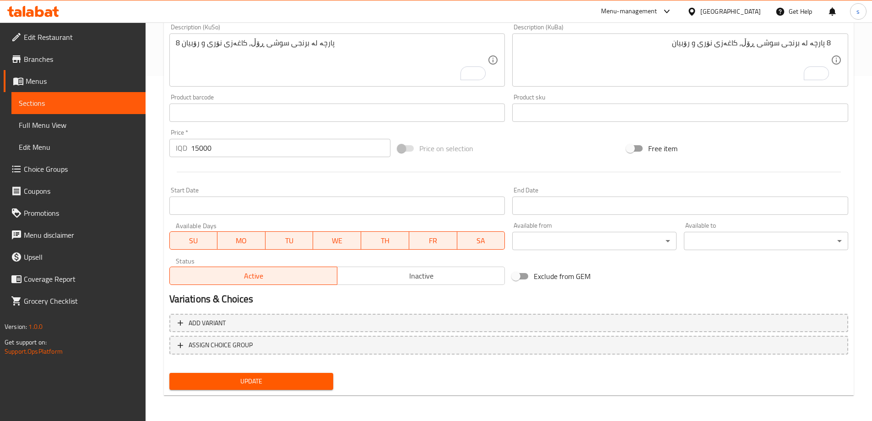
type textarea "8 Pieces of sushi roll rice, nori paper and shrimp"
click at [288, 388] on button "Update" at bounding box center [251, 381] width 164 height 17
click at [96, 97] on link "Sections" at bounding box center [78, 103] width 134 height 22
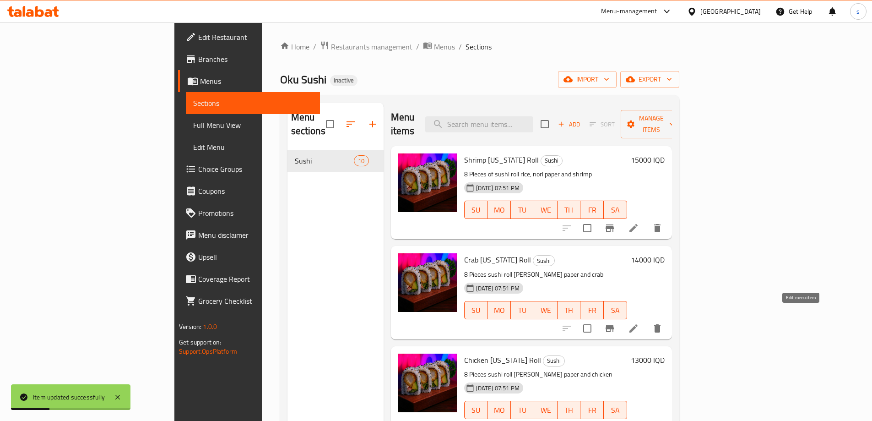
click at [638, 324] on icon at bounding box center [633, 328] width 8 height 8
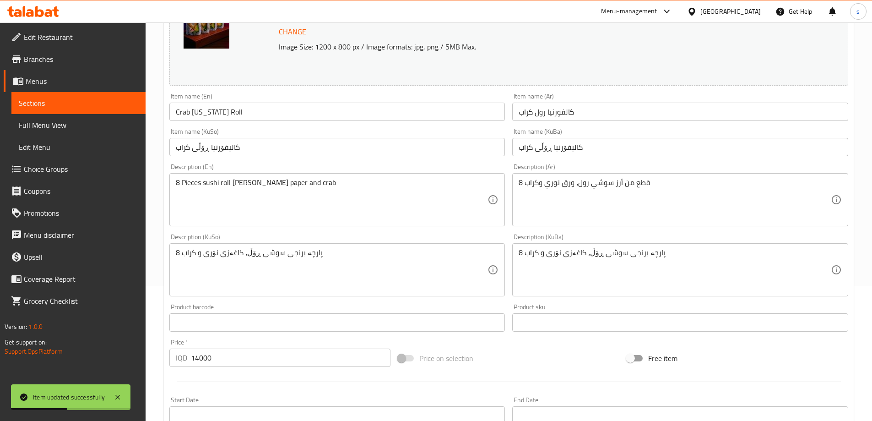
scroll to position [188, 0]
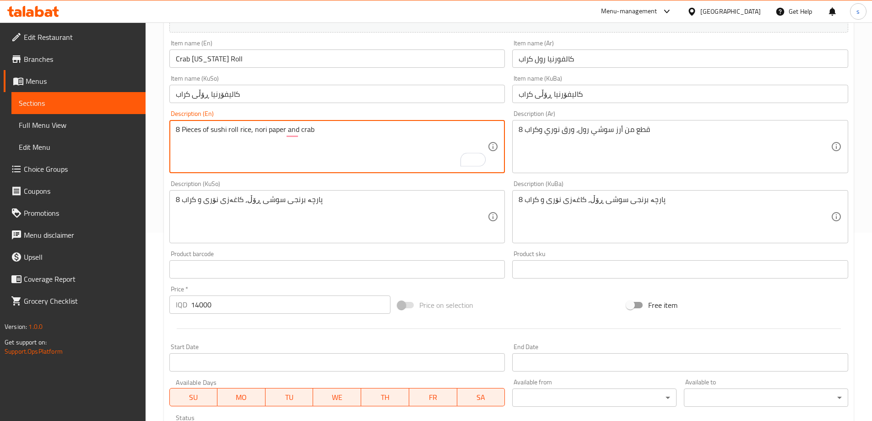
type textarea "8 Pieces of sushi roll rice, nori paper and crab"
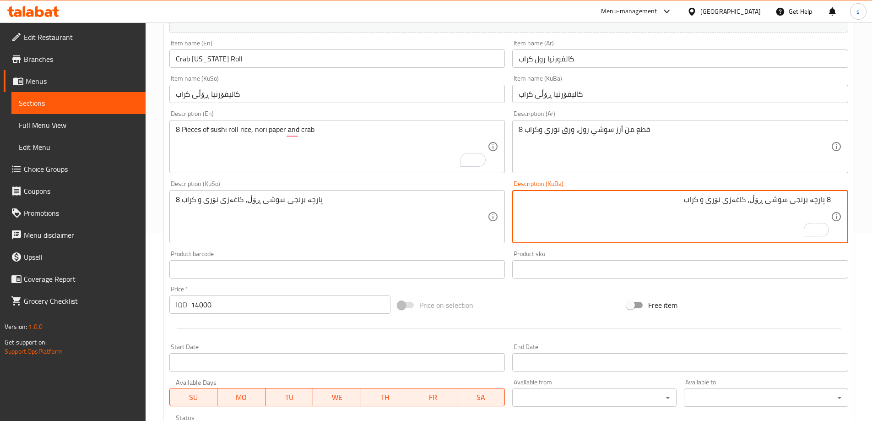
click at [810, 200] on textarea "8 پارچە برنجی سوشی ڕۆڵ، کاغەزی نۆری و کراب" at bounding box center [675, 216] width 312 height 43
drag, startPoint x: 675, startPoint y: 203, endPoint x: 833, endPoint y: 205, distance: 158.4
click at [833, 205] on div "8 پارچە لە برنجی سوشی ڕۆڵ، کاغەزی نۆری و کراب Description (KuBa)" at bounding box center [680, 216] width 336 height 53
type textarea "8 پارچە لە برنجی سوشی ڕۆڵ، کاغەزی نۆری و کراب"
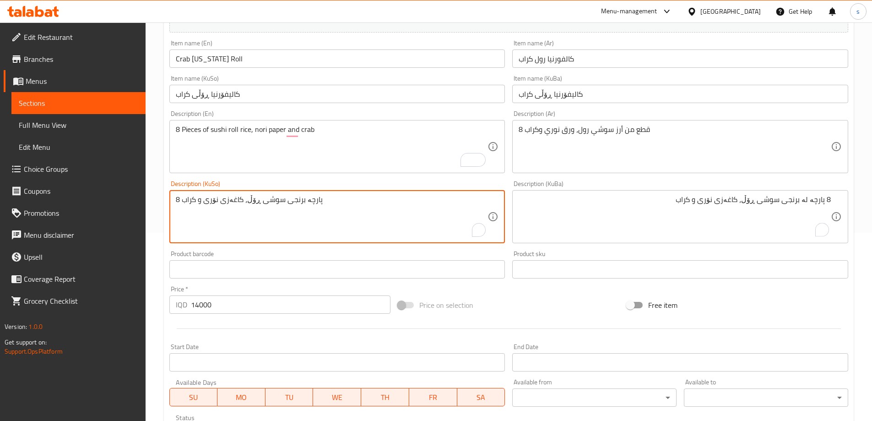
click at [395, 207] on textarea "8 پارچە برنجی سوشی ڕۆڵ، کاغەزی نۆری و کراب" at bounding box center [332, 216] width 312 height 43
paste textarea "لە"
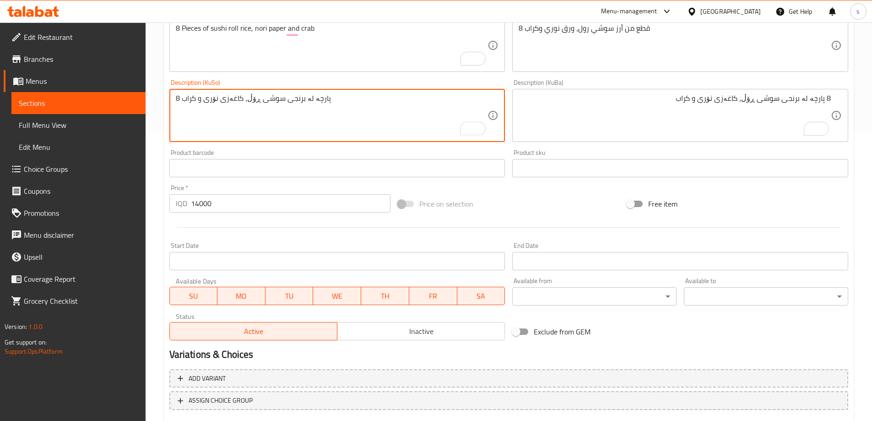
scroll to position [345, 0]
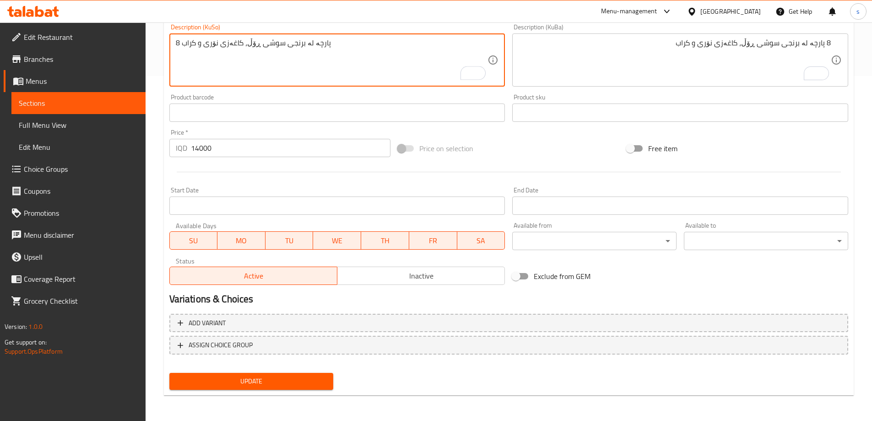
type textarea "8 پارچە لە برنجی سوشی ڕۆڵ، کاغەزی نۆری و کراب"
click at [246, 376] on span "Update" at bounding box center [252, 380] width 150 height 11
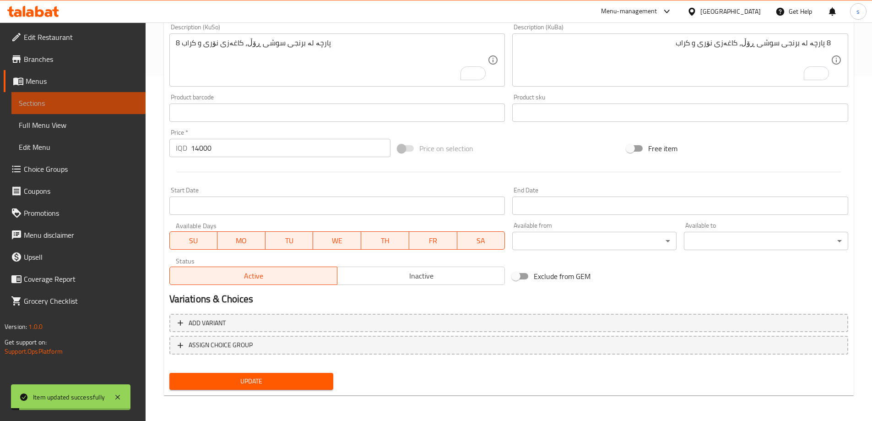
click at [83, 102] on span "Sections" at bounding box center [78, 102] width 119 height 11
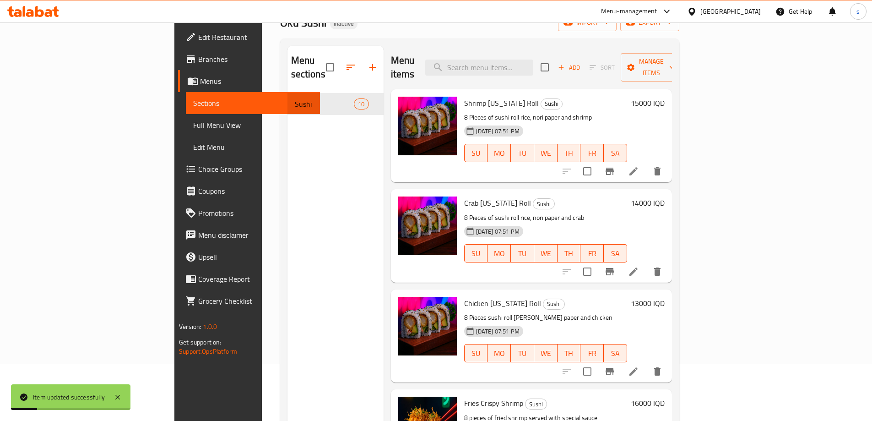
scroll to position [54, 0]
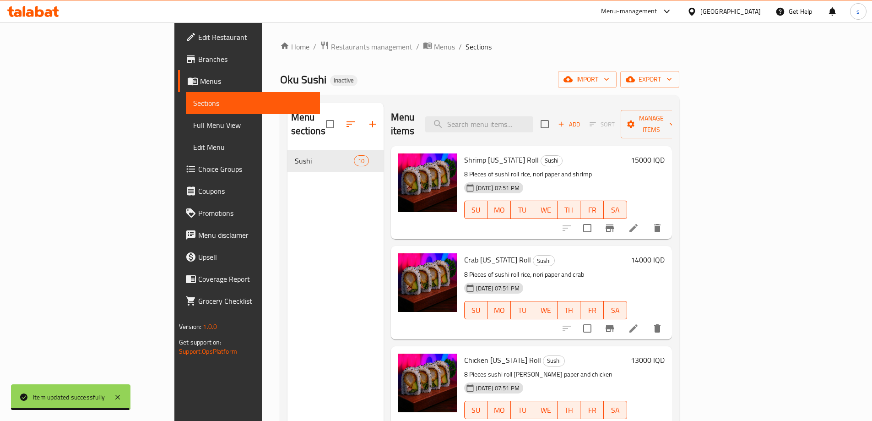
scroll to position [54, 0]
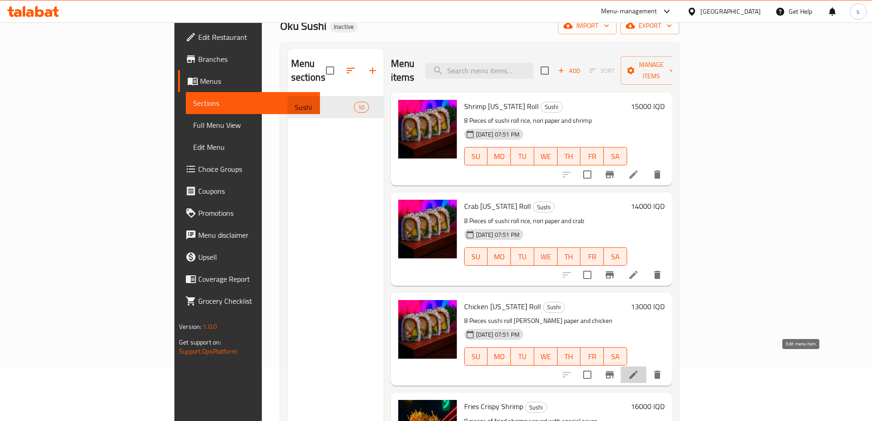
click at [638, 370] on icon at bounding box center [633, 374] width 8 height 8
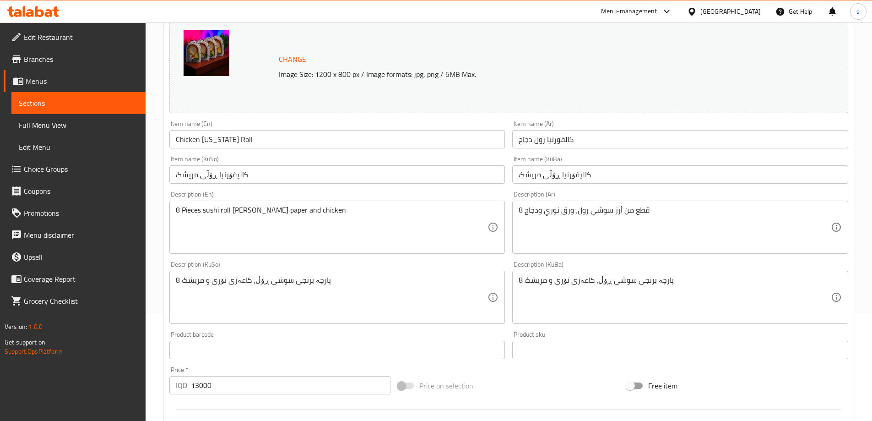
scroll to position [114, 0]
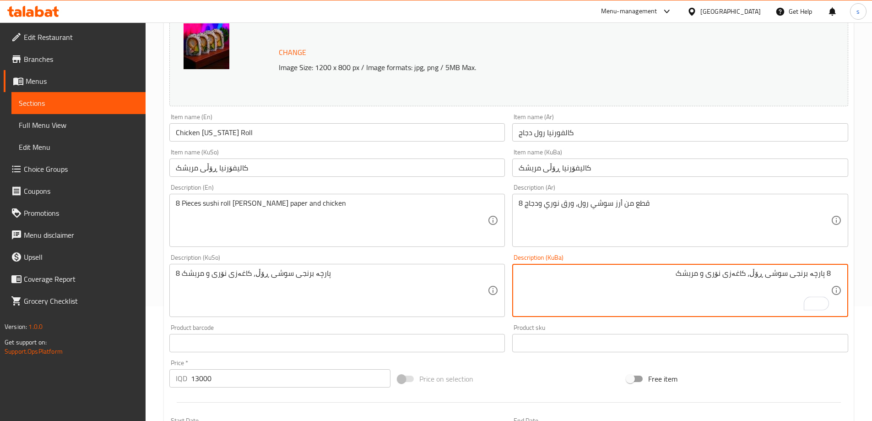
click at [809, 276] on textarea "8 پارچە برنجی سوشی ڕۆڵ، کاغەزی نۆری و مریشک" at bounding box center [675, 290] width 312 height 43
drag, startPoint x: 674, startPoint y: 274, endPoint x: 847, endPoint y: 284, distance: 173.3
click at [847, 284] on div "8 پارچە لە برنجی سوشی ڕۆڵ، کاغەزی نۆری و مریشک Description (KuBa)" at bounding box center [680, 290] width 336 height 53
type textarea "8 پارچە لە برنجی سوشی ڕۆڵ، کاغەزی نۆری و مریشک"
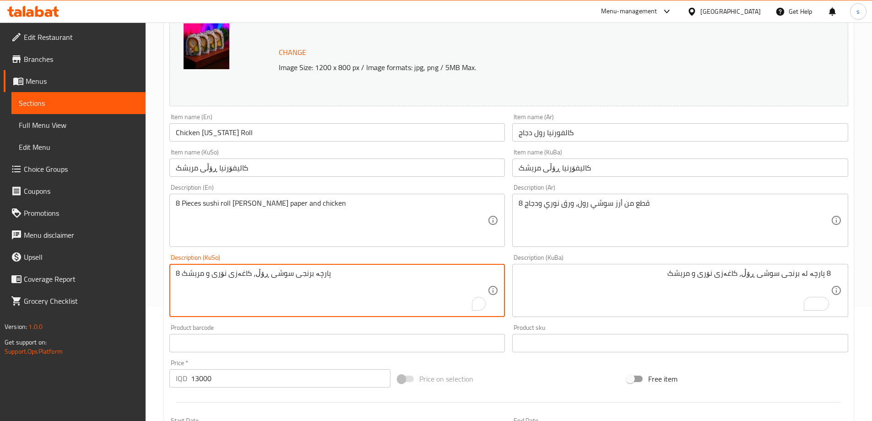
click at [364, 289] on textarea "8 پارچە برنجی سوشی ڕۆڵ، کاغەزی نۆری و مریشک" at bounding box center [332, 290] width 312 height 43
paste textarea "لە"
type textarea "8 پارچە لە برنجی سوشی ڕۆڵ، کاغەزی نۆری و مریشک"
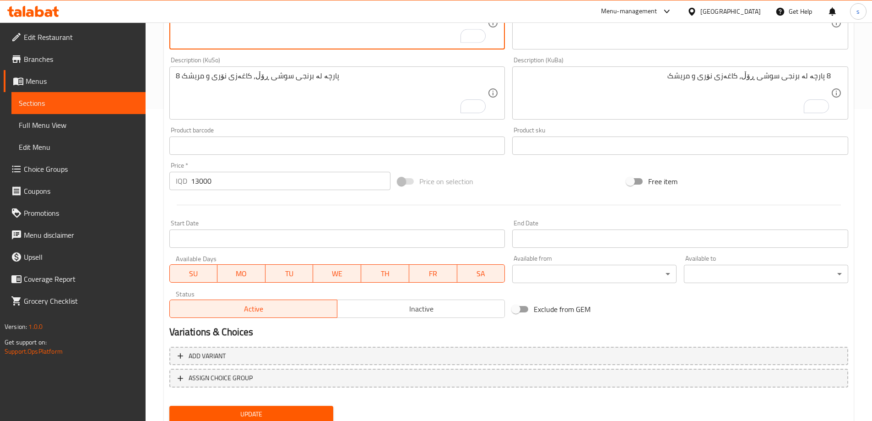
scroll to position [345, 0]
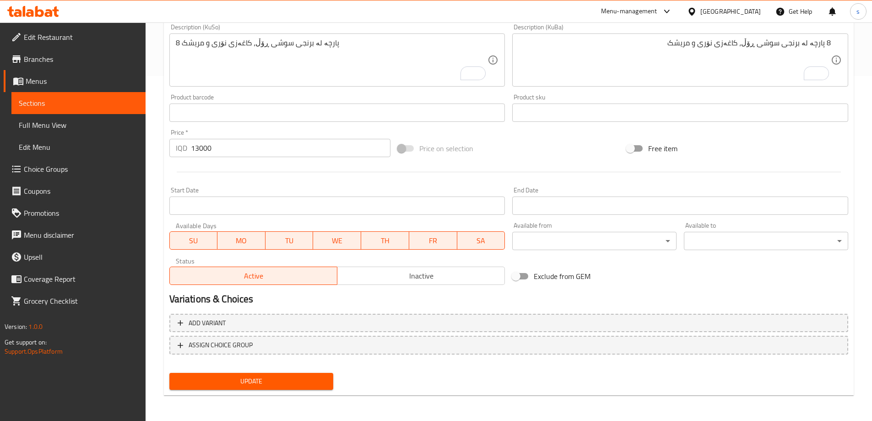
type textarea "8 Pieces of sushi roll rice, nori paper and chicken"
click at [236, 377] on span "Update" at bounding box center [252, 380] width 150 height 11
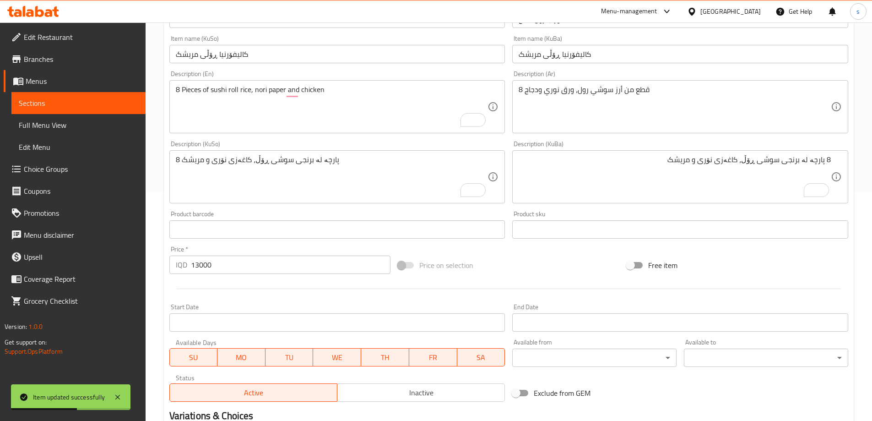
scroll to position [218, 0]
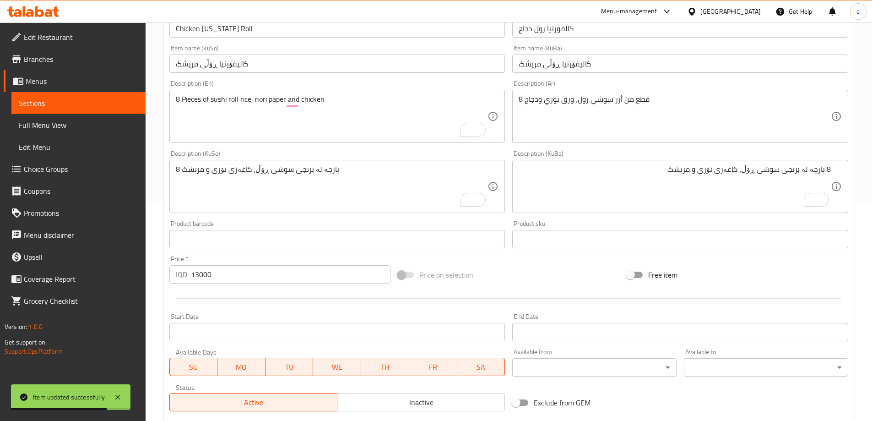
click at [48, 103] on span "Sections" at bounding box center [78, 102] width 119 height 11
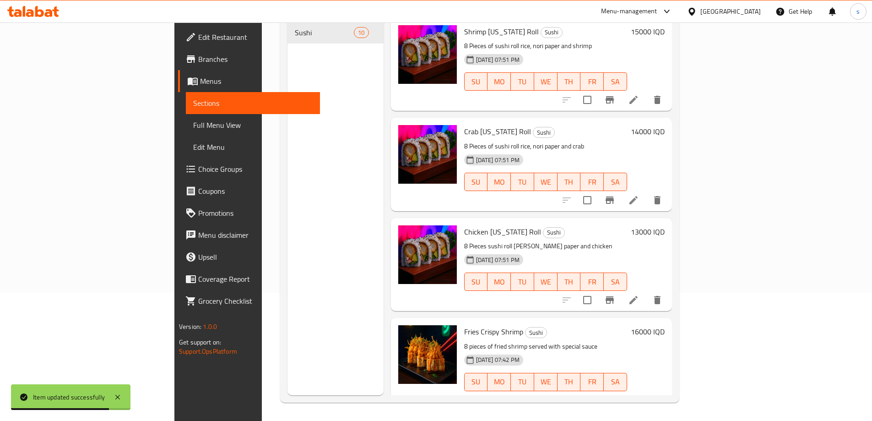
scroll to position [128, 0]
click at [193, 122] on span "Full Menu View" at bounding box center [252, 124] width 119 height 11
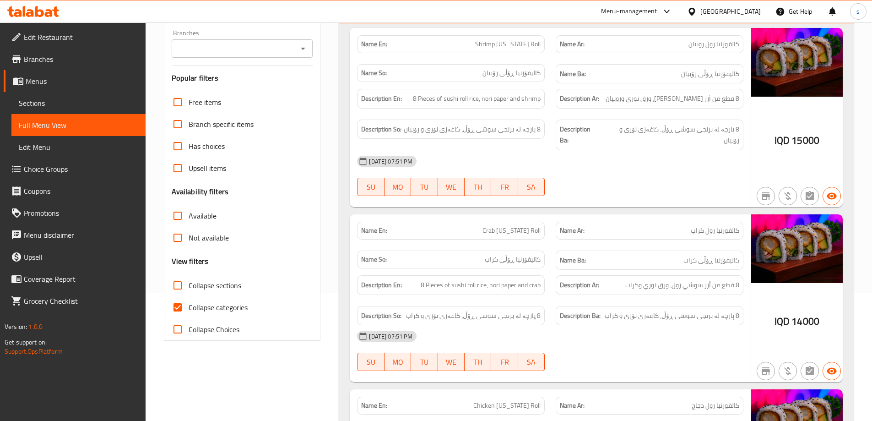
click at [174, 306] on input "Collapse categories" at bounding box center [178, 307] width 22 height 22
checkbox input "false"
click at [307, 41] on div "Branches" at bounding box center [242, 48] width 141 height 18
click at [306, 43] on icon "Open" at bounding box center [302, 48] width 11 height 11
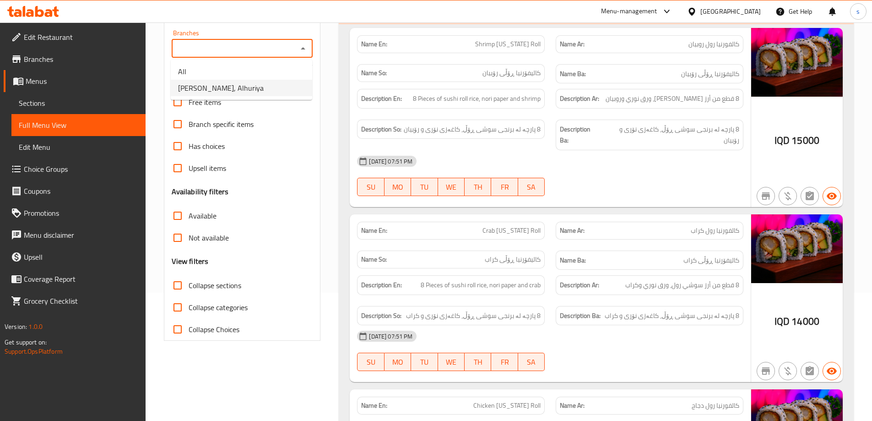
click at [283, 92] on li "[PERSON_NAME], Alhuriya" at bounding box center [241, 88] width 141 height 16
type input "[PERSON_NAME], Alhuriya"
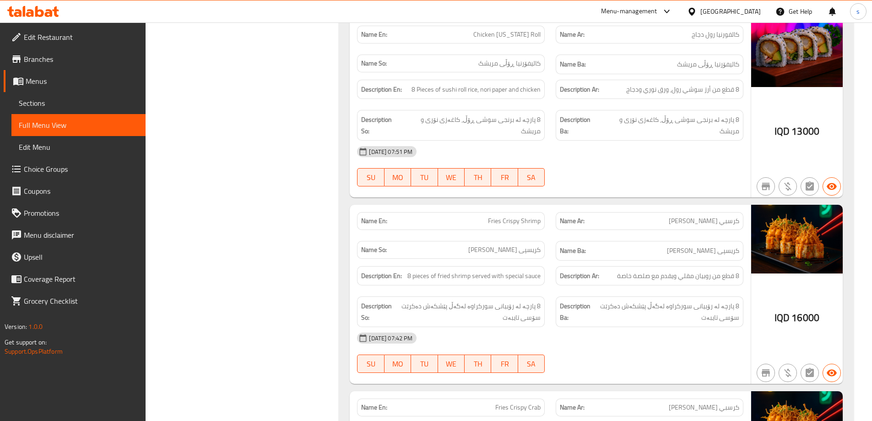
scroll to position [513, 0]
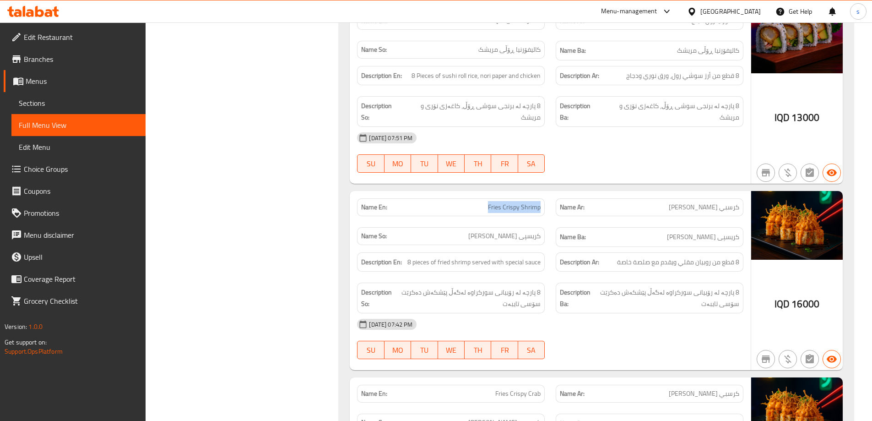
drag, startPoint x: 487, startPoint y: 178, endPoint x: 550, endPoint y: 186, distance: 63.2
click at [550, 193] on div "Name En: Fries Crispy Shrimp" at bounding box center [450, 207] width 199 height 29
copy span "Fries Crispy Shrimp"
click at [59, 108] on span "Sections" at bounding box center [78, 102] width 119 height 11
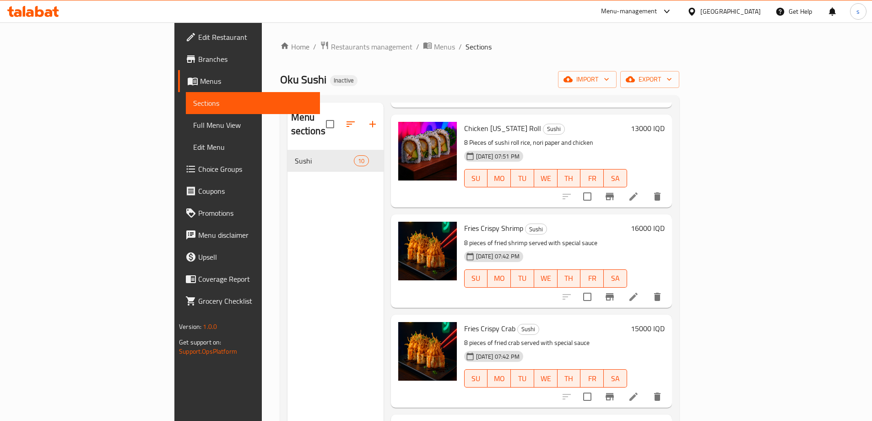
scroll to position [199, 0]
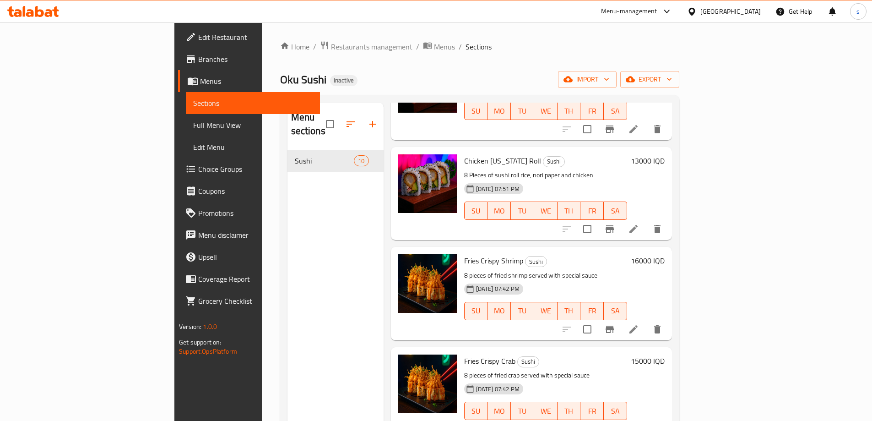
click at [646, 221] on li at bounding box center [634, 229] width 26 height 16
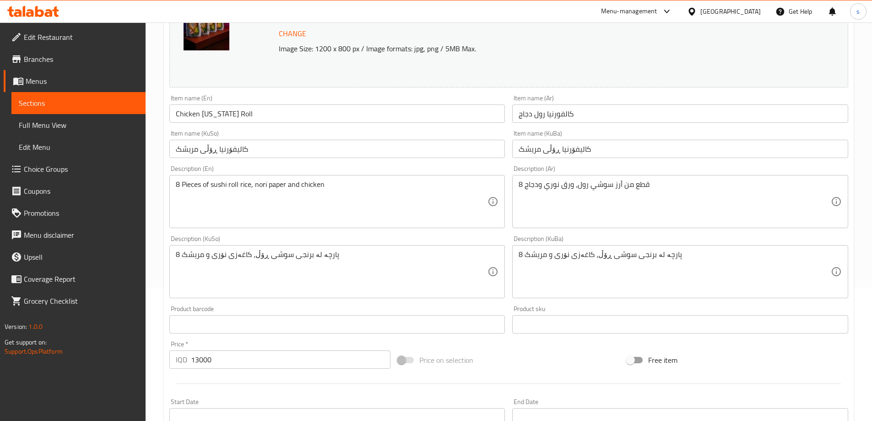
scroll to position [157, 0]
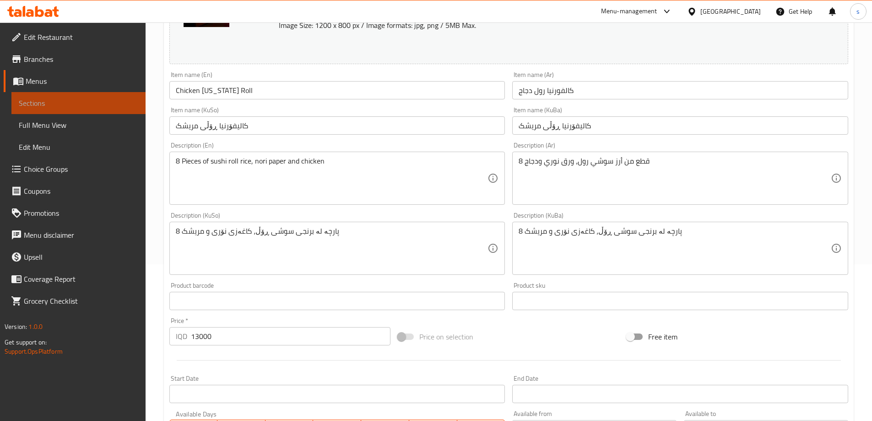
click at [52, 98] on span "Sections" at bounding box center [78, 102] width 119 height 11
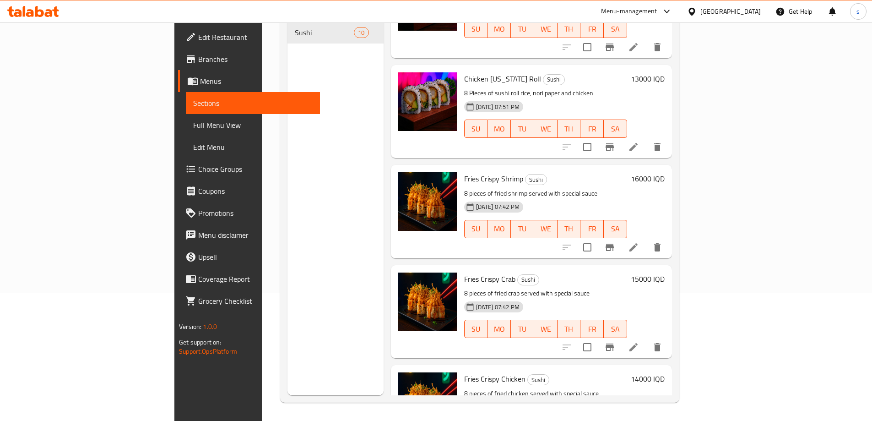
scroll to position [166, 0]
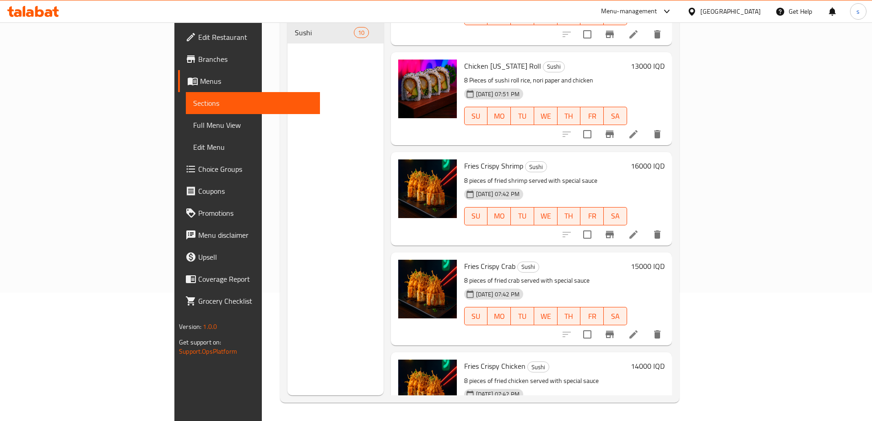
click at [646, 226] on li at bounding box center [634, 234] width 26 height 16
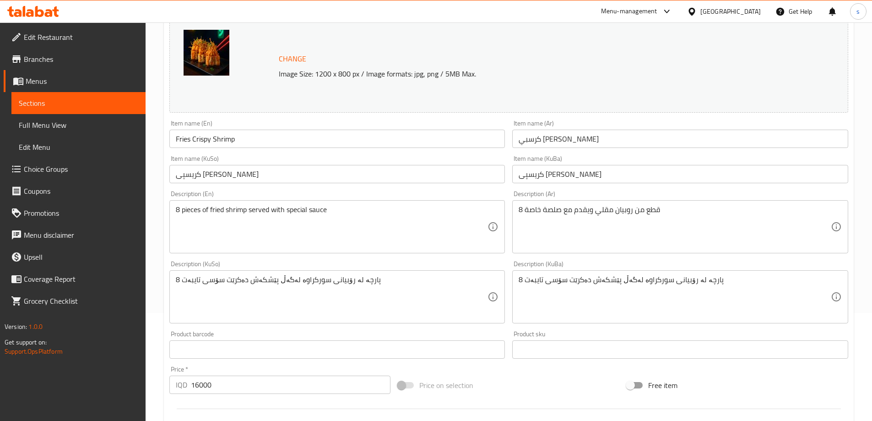
scroll to position [146, 0]
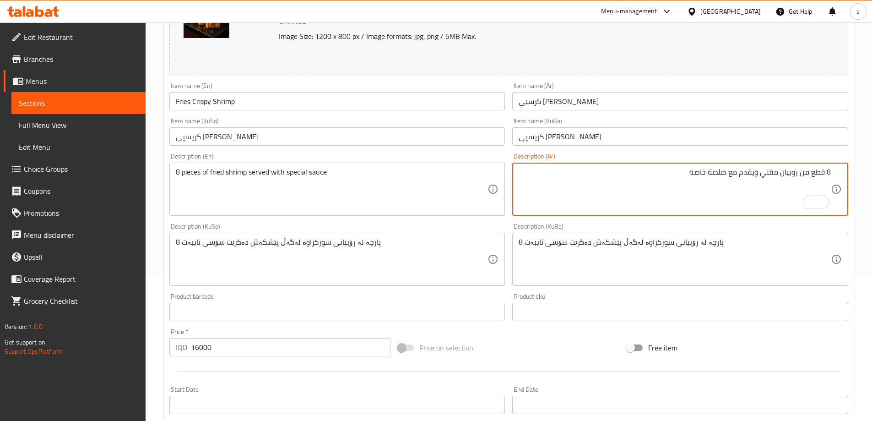
click at [756, 177] on textarea "8 قطع من روبيان مقلي ويقدم مع صلصة خاصة" at bounding box center [675, 189] width 312 height 43
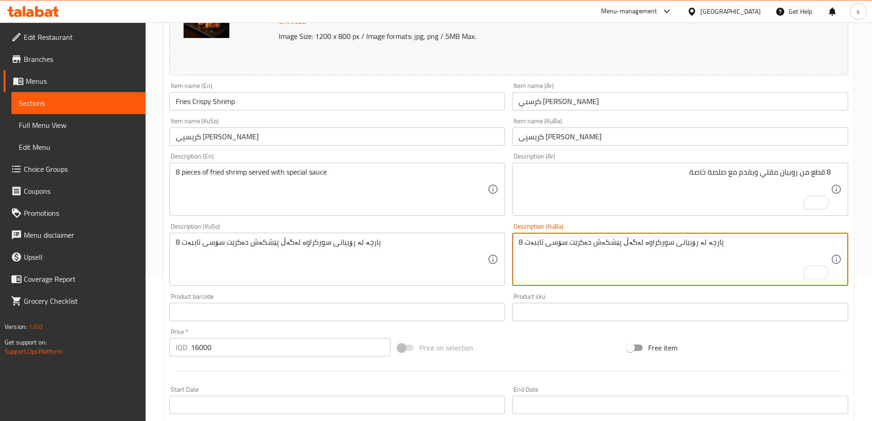
click at [728, 259] on textarea "8 پارچە لە رۆبیانی سورکراوە لەگەڵ پێشکەش دەکرێت سۆسی تایبەت" at bounding box center [675, 259] width 312 height 43
click at [741, 245] on textarea "8 پارچە لە رۆبیانی سورکراوە لەگەڵ پێشکەش دەکرێت سۆسی تایبەت" at bounding box center [675, 259] width 312 height 43
type textarea "8 پارچە لە رۆبیانی سورکراوە پێشکەش دەکرێت سۆسی تایبەت"
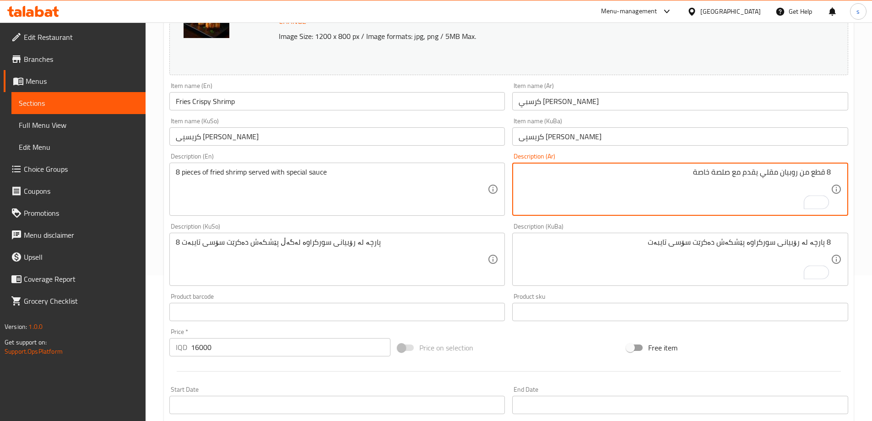
type textarea "8 قطع من روبيان مقلي يقدم مع صلصة خاصة"
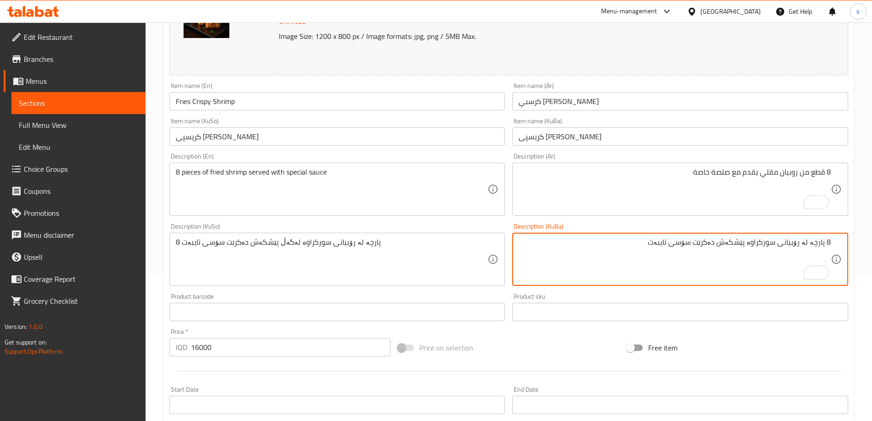
paste textarea "لەگەڵ"
drag, startPoint x: 617, startPoint y: 238, endPoint x: 866, endPoint y: 266, distance: 250.5
click at [866, 266] on div "Home / Restaurants management / Menus / Sections / item / update Sushi section …" at bounding box center [509, 248] width 726 height 743
click at [741, 248] on textarea "8 پارچە لە رۆبیانی سورکراوە پێشکەش دەکرێت لەگەڵ سۆسی تایبەت" at bounding box center [675, 259] width 312 height 43
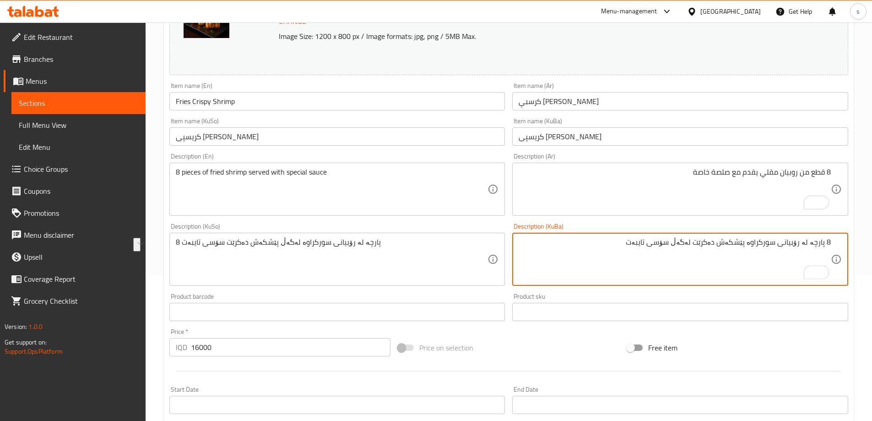
click at [741, 248] on textarea "8 پارچە لە رۆبیانی سورکراوە پێشکەش دەکرێت لەگەڵ سۆسی تایبەت" at bounding box center [675, 259] width 312 height 43
type textarea "8 پارچە لە رۆبیانی سورکراوە پێشکەش دەکرێت لەگەڵ سۆسی تایبەت"
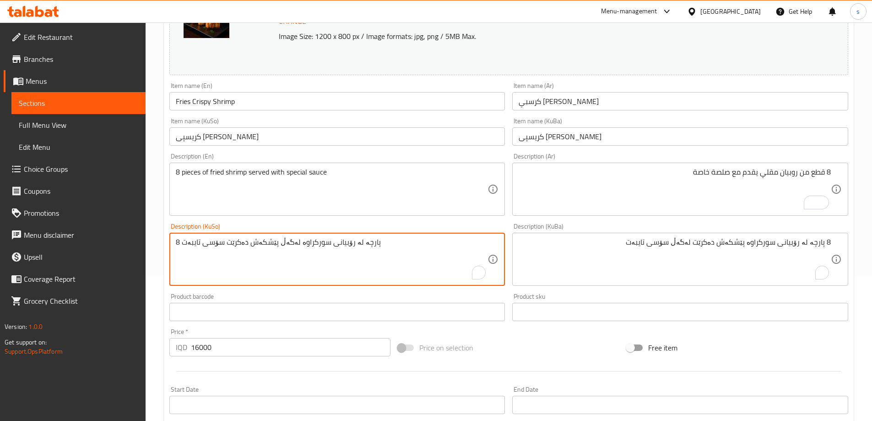
click at [410, 261] on textarea "8 پارچە لە رۆبیانی سورکراوە لەگەڵ پێشکەش دەکرێت سۆسی تایبەت" at bounding box center [332, 259] width 312 height 43
paste textarea "ێشکەش دەکرێت لەگەڵ"
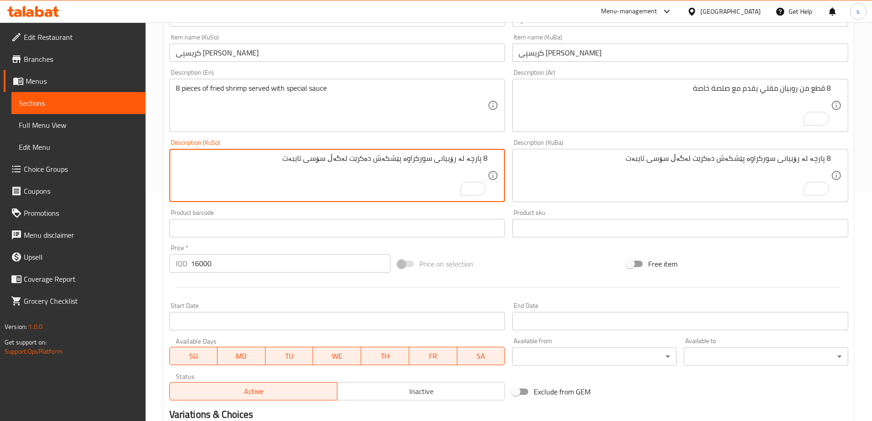
scroll to position [200, 0]
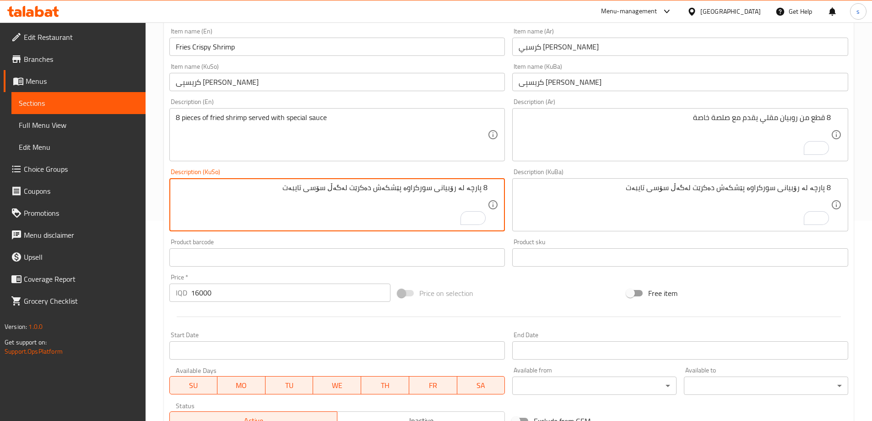
type textarea "8 پارچە لە رۆبیانی سورکراوە پێشکەش دەکرێت لەگەڵ سۆسی تایبەت"
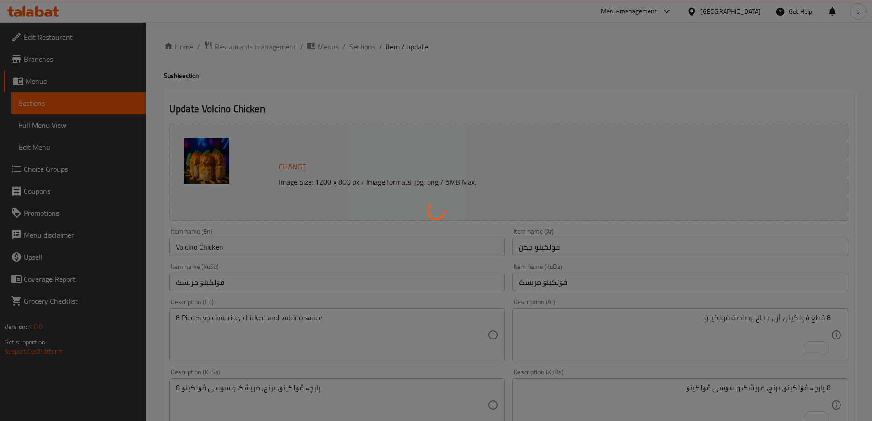
scroll to position [345, 0]
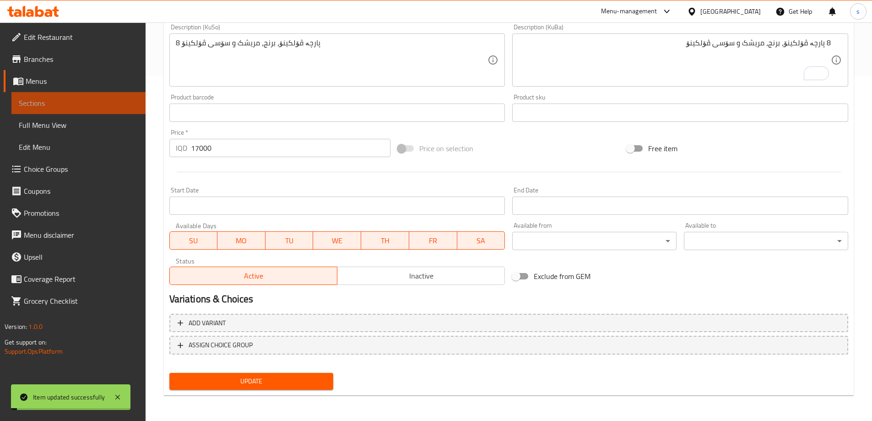
click at [90, 102] on span "Sections" at bounding box center [78, 102] width 119 height 11
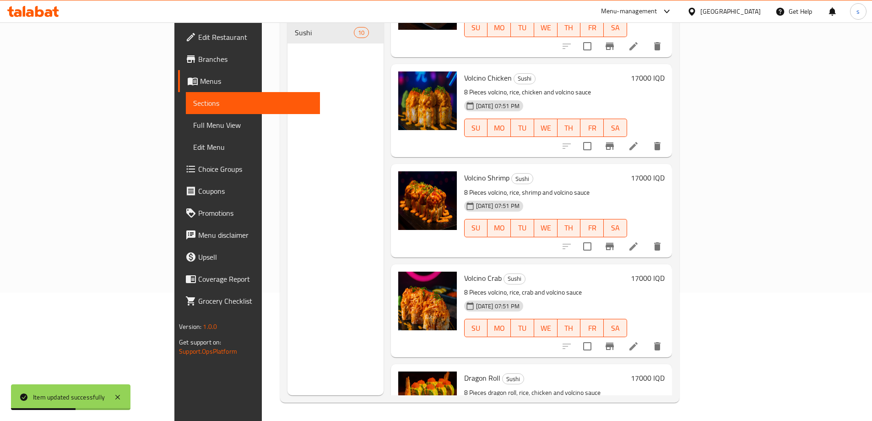
scroll to position [557, 0]
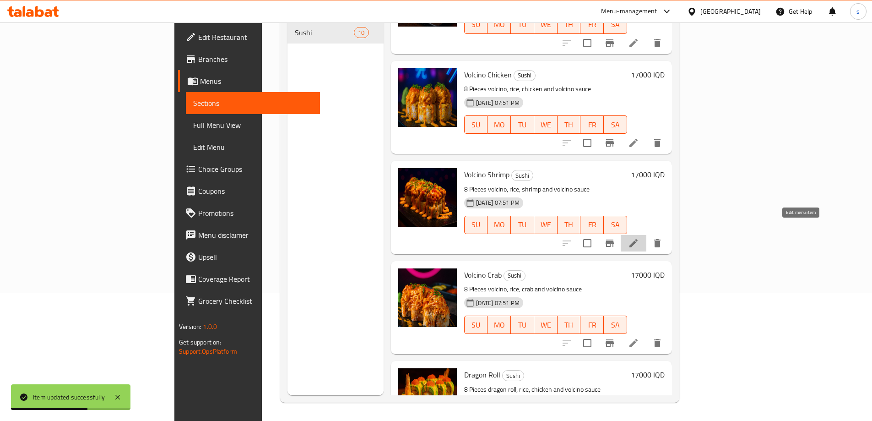
click at [639, 238] on icon at bounding box center [633, 243] width 11 height 11
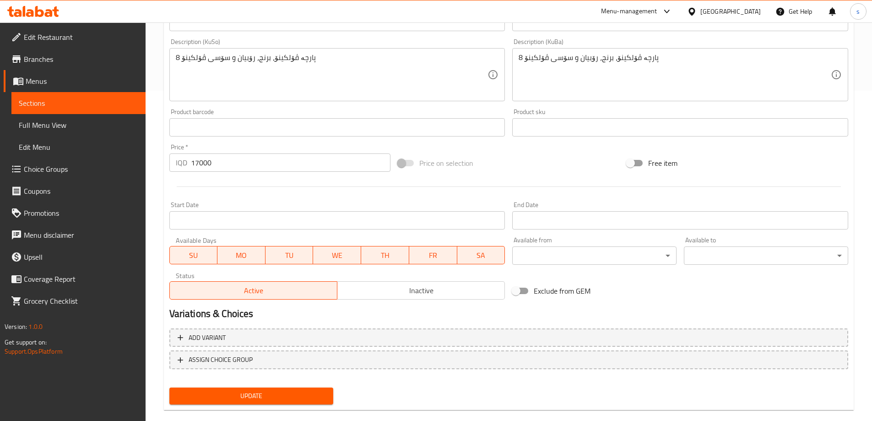
scroll to position [345, 0]
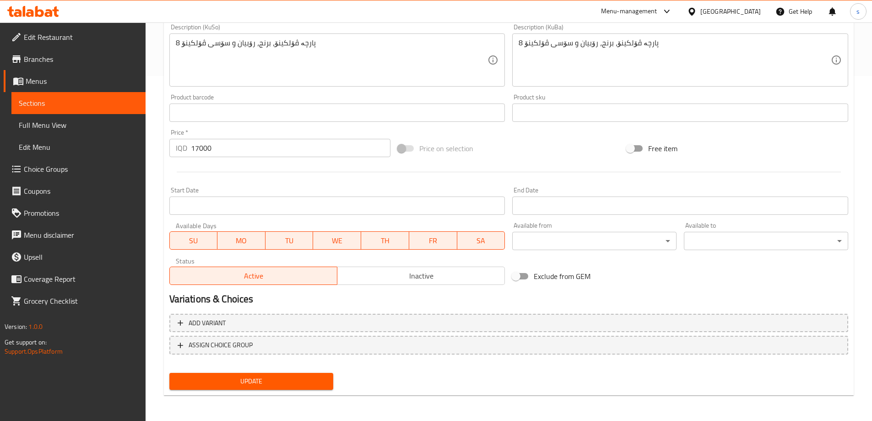
click at [235, 377] on span "Update" at bounding box center [252, 380] width 150 height 11
click at [84, 99] on span "Sections" at bounding box center [78, 102] width 119 height 11
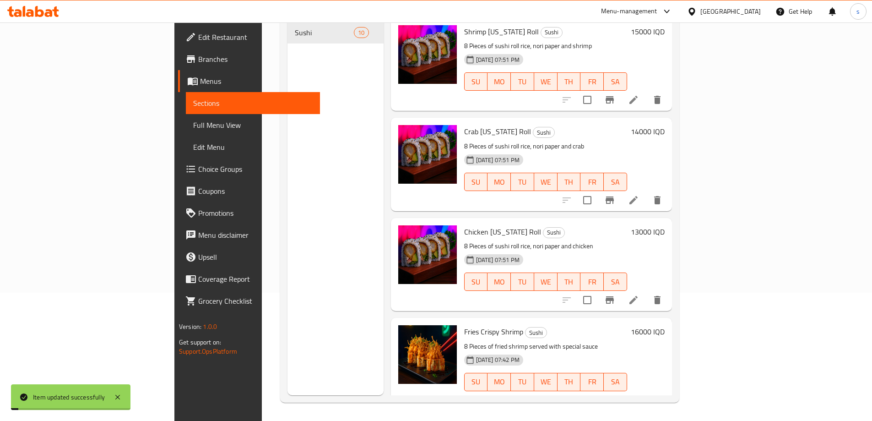
scroll to position [128, 0]
click at [193, 121] on span "Full Menu View" at bounding box center [252, 124] width 119 height 11
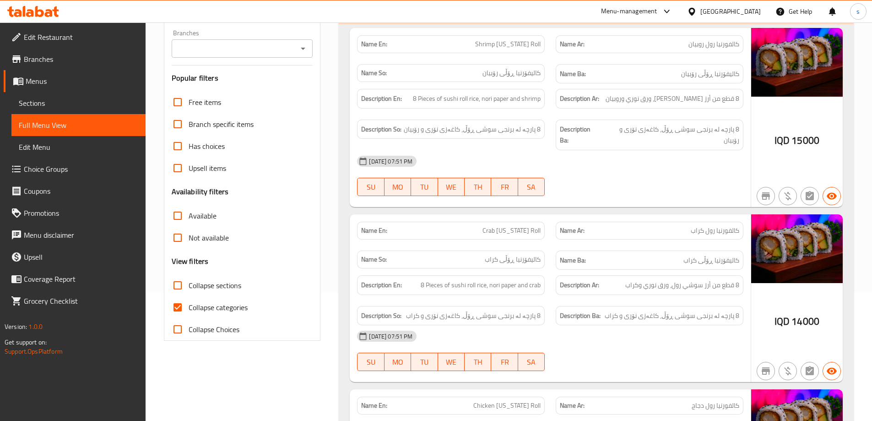
click at [172, 311] on input "Collapse categories" at bounding box center [178, 307] width 22 height 22
checkbox input "false"
drag, startPoint x: 285, startPoint y: 59, endPoint x: 288, endPoint y: 54, distance: 6.0
click at [285, 58] on div "Filter Branches Branches Popular filters Free items Branch specific items Has c…" at bounding box center [242, 171] width 157 height 338
click at [289, 51] on input "Branches" at bounding box center [234, 48] width 121 height 13
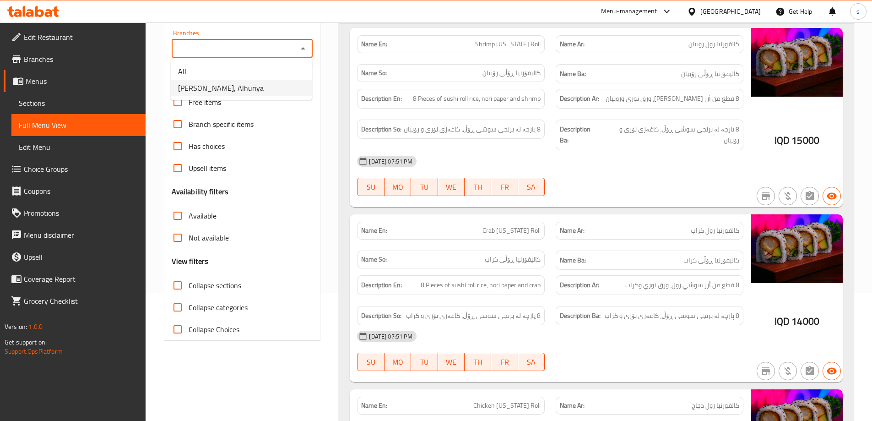
click at [276, 82] on li "[PERSON_NAME], Alhuriya" at bounding box center [241, 88] width 141 height 16
type input "[PERSON_NAME], Alhuriya"
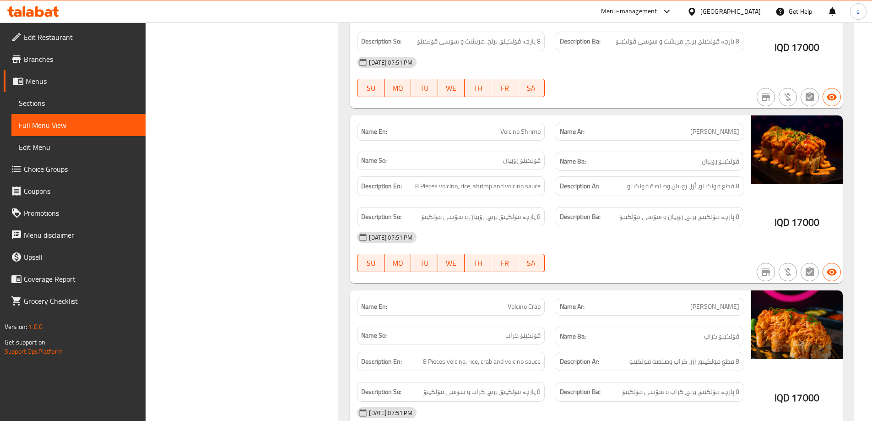
scroll to position [1549, 0]
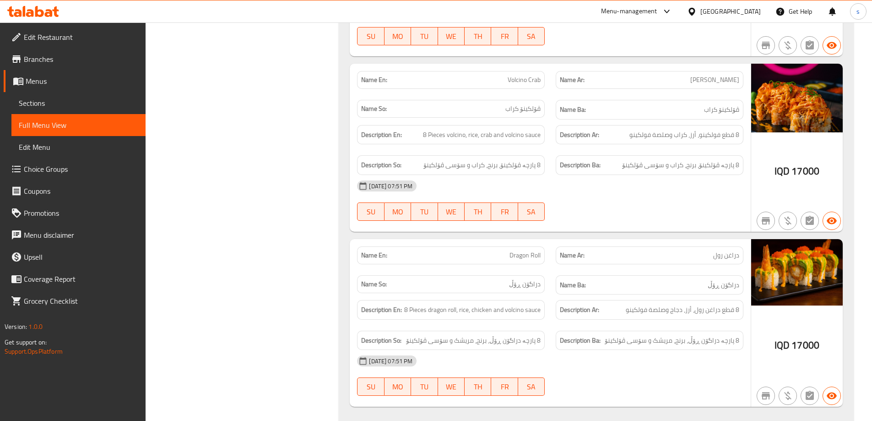
click at [558, 366] on div "18-08-2025 07:51 PM SU MO TU WE TH FR SA" at bounding box center [549, 375] width 397 height 51
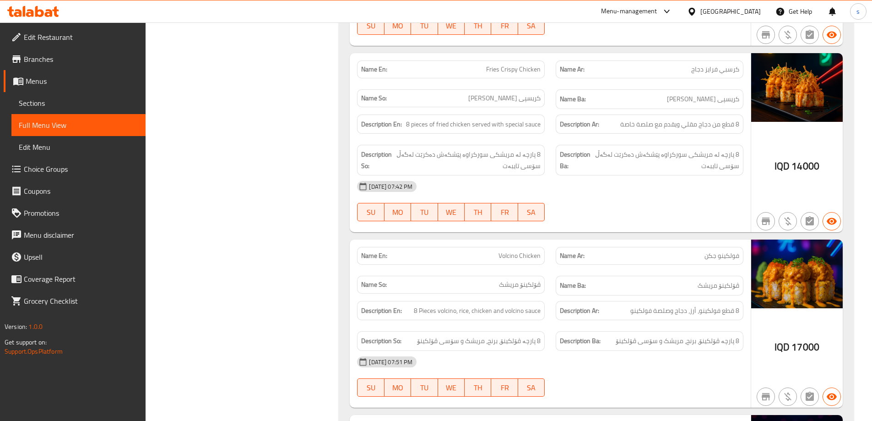
scroll to position [1018, 0]
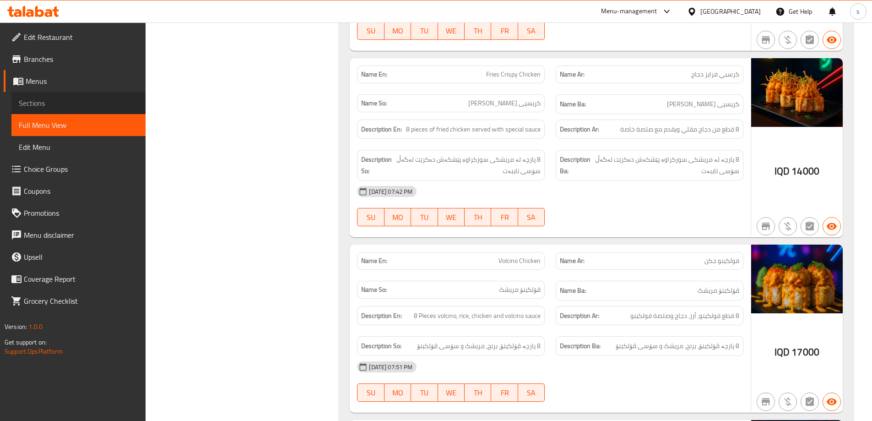
click at [60, 106] on span "Sections" at bounding box center [78, 102] width 119 height 11
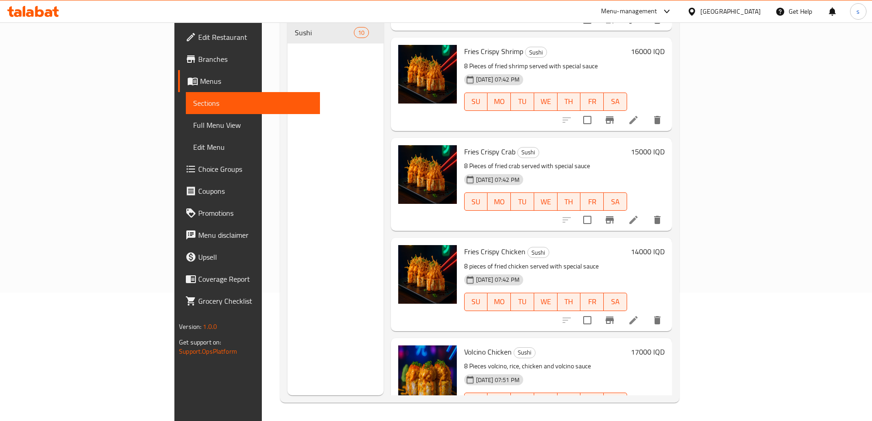
scroll to position [287, 0]
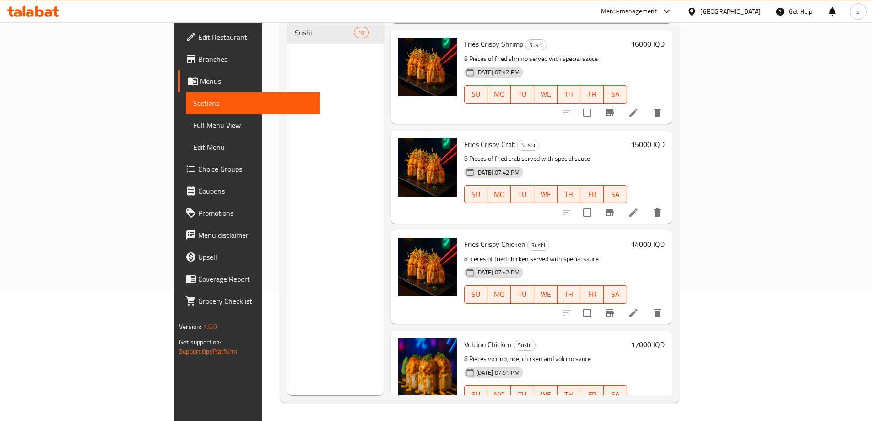
click at [646, 304] on li at bounding box center [634, 312] width 26 height 16
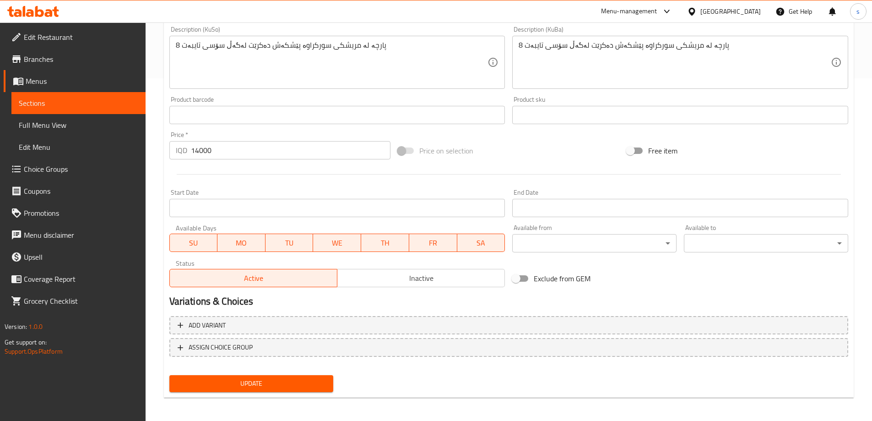
scroll to position [345, 0]
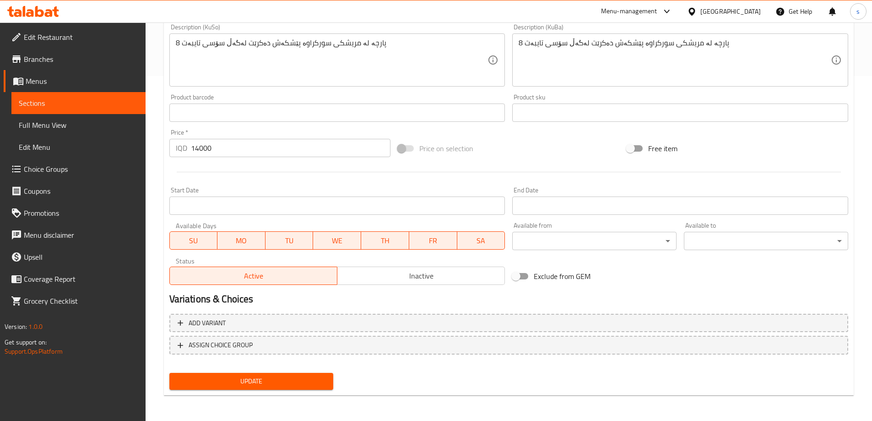
type textarea "8 Pieces of fried chicken served with special sauce"
click at [302, 389] on button "Update" at bounding box center [251, 381] width 164 height 17
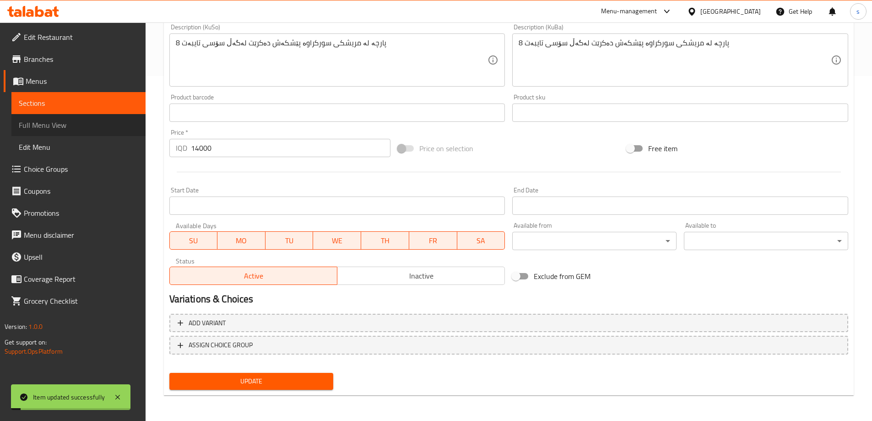
click at [60, 123] on span "Full Menu View" at bounding box center [78, 124] width 119 height 11
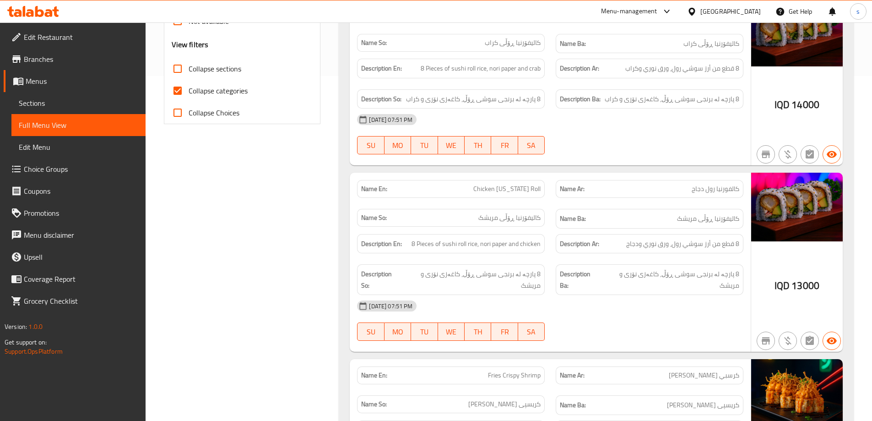
click at [181, 90] on input "Collapse categories" at bounding box center [178, 91] width 22 height 22
checkbox input "false"
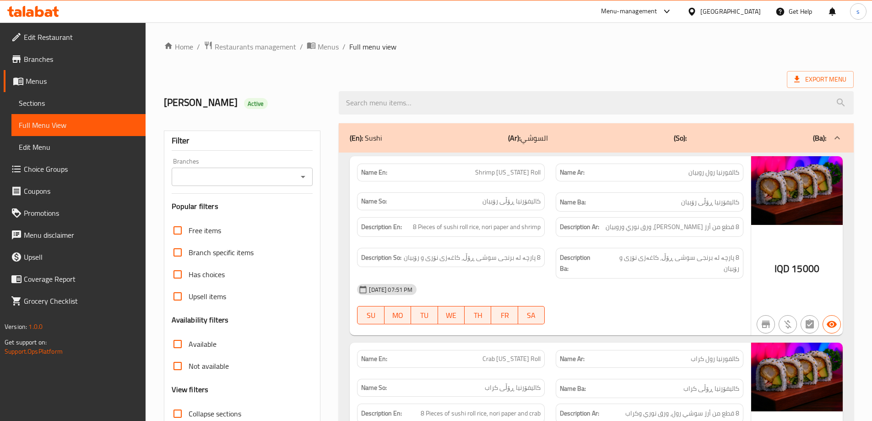
click at [313, 175] on div "Filter Branches Branches Popular filters Free items Branch specific items Has c…" at bounding box center [242, 299] width 157 height 338
click at [302, 174] on icon "Open" at bounding box center [302, 176] width 11 height 11
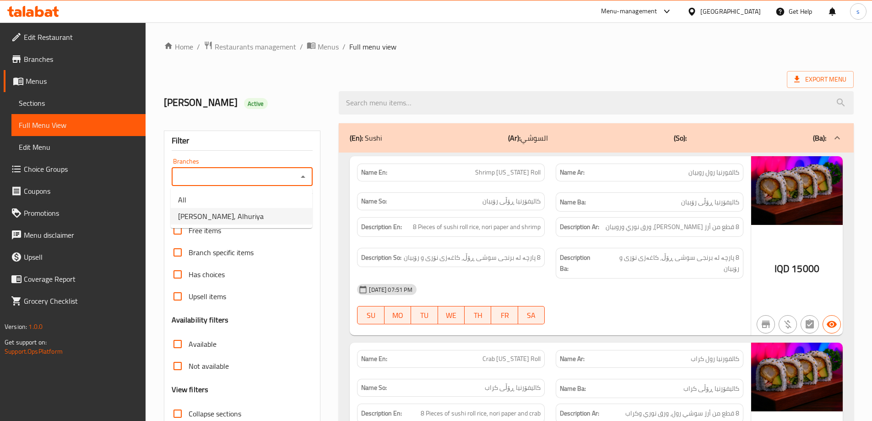
click at [276, 211] on li "[PERSON_NAME], Alhuriya" at bounding box center [241, 216] width 141 height 16
type input "[PERSON_NAME], Alhuriya"
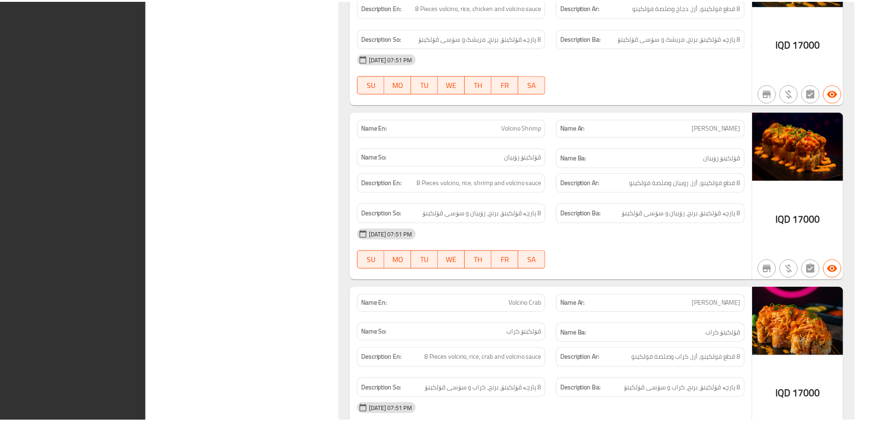
scroll to position [1549, 0]
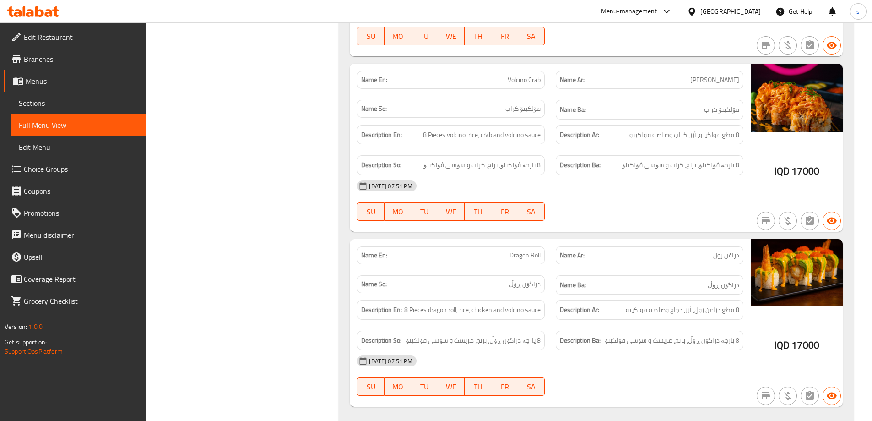
click at [79, 104] on span "Sections" at bounding box center [78, 102] width 119 height 11
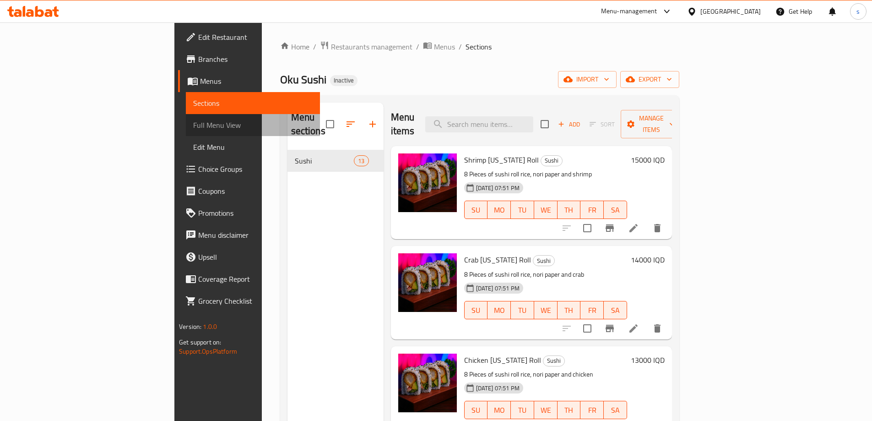
click at [193, 124] on span "Full Menu View" at bounding box center [252, 124] width 119 height 11
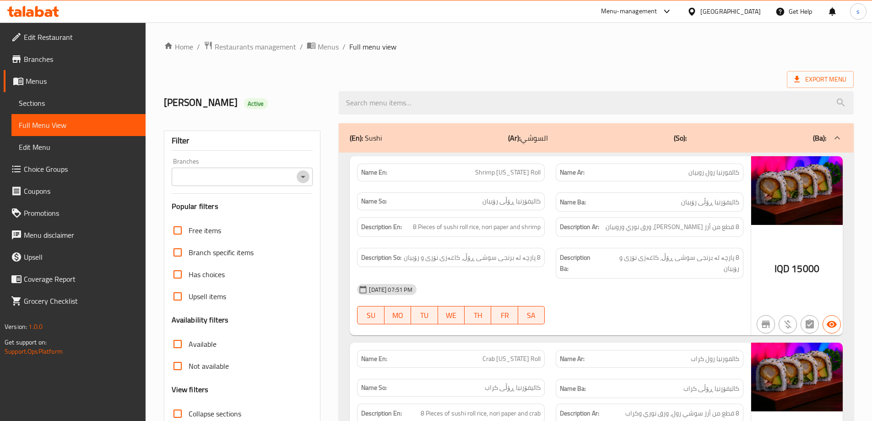
click at [299, 176] on icon "Open" at bounding box center [302, 176] width 11 height 11
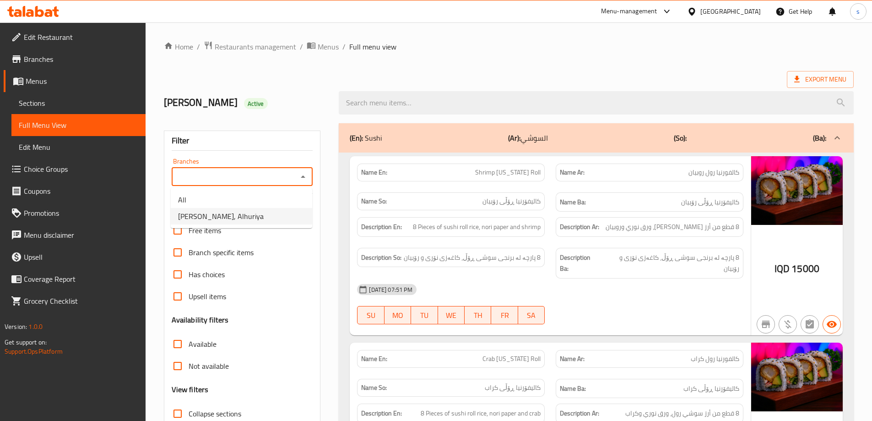
drag, startPoint x: 284, startPoint y: 207, endPoint x: 281, endPoint y: 222, distance: 15.4
click at [281, 222] on ul "All Oku Sushi, Alhuriya" at bounding box center [241, 208] width 141 height 40
click at [281, 222] on li "[PERSON_NAME], Alhuriya" at bounding box center [241, 216] width 141 height 16
type input "[PERSON_NAME], Alhuriya"
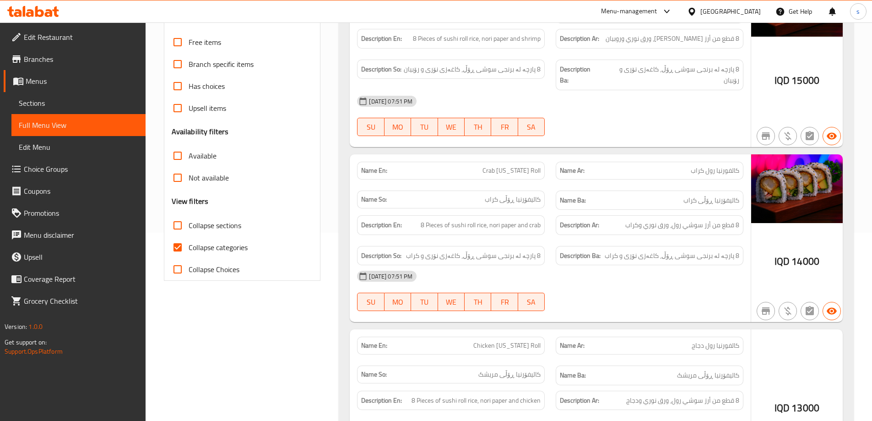
scroll to position [348, 0]
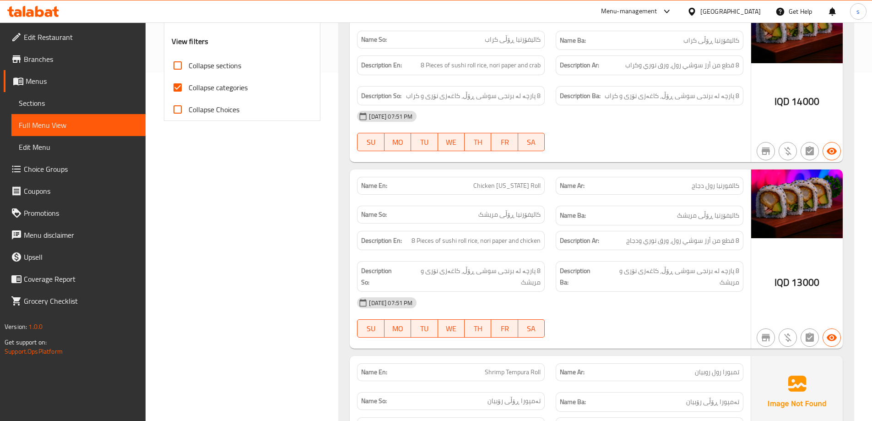
click at [187, 90] on input "Collapse categories" at bounding box center [178, 87] width 22 height 22
checkbox input "false"
click at [177, 69] on input "Collapse sections" at bounding box center [178, 65] width 22 height 22
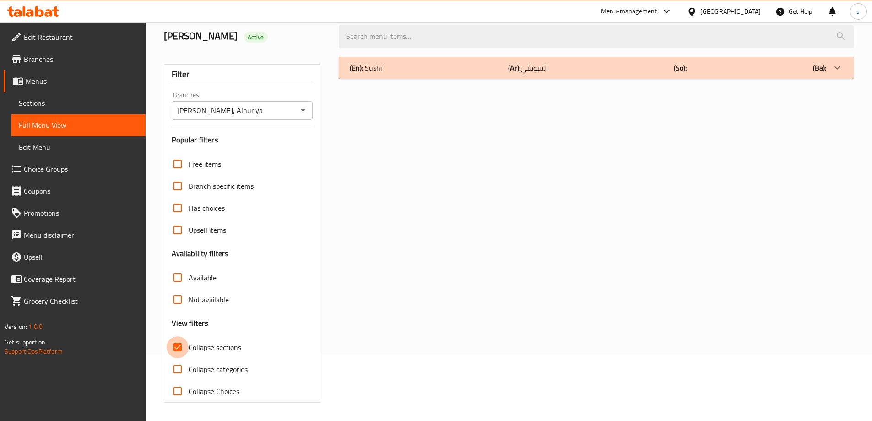
click at [177, 69] on div "Filter Branches Oku Sushi, Alhuriya Branches Popular filters Free items Branch …" at bounding box center [242, 233] width 157 height 338
click at [178, 346] on input "Collapse sections" at bounding box center [178, 347] width 22 height 22
checkbox input "false"
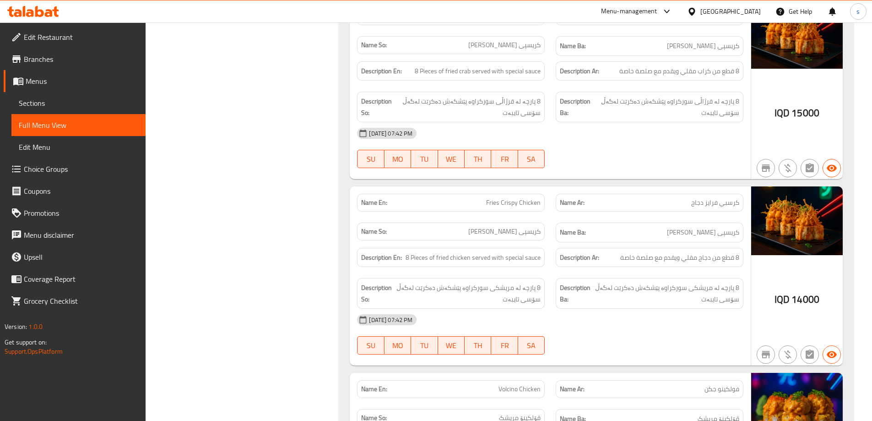
scroll to position [1419, 0]
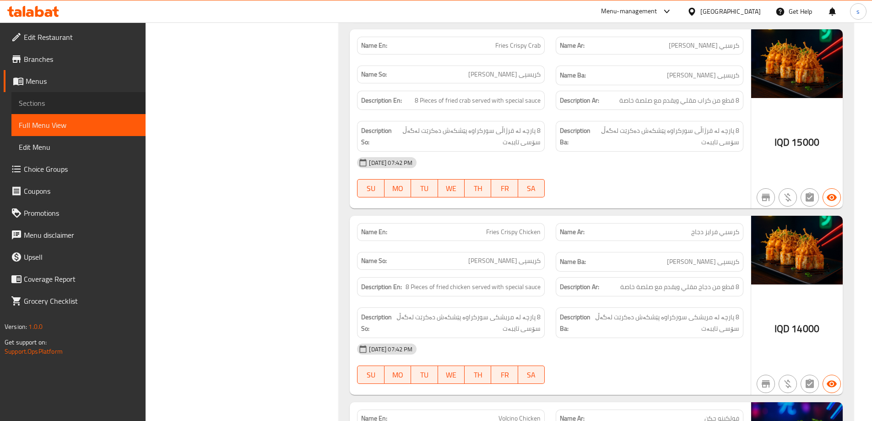
click at [117, 107] on span "Sections" at bounding box center [78, 102] width 119 height 11
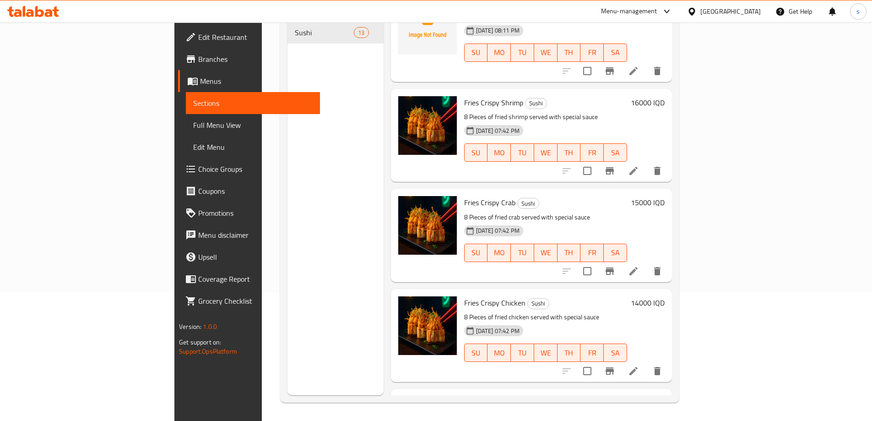
scroll to position [575, 0]
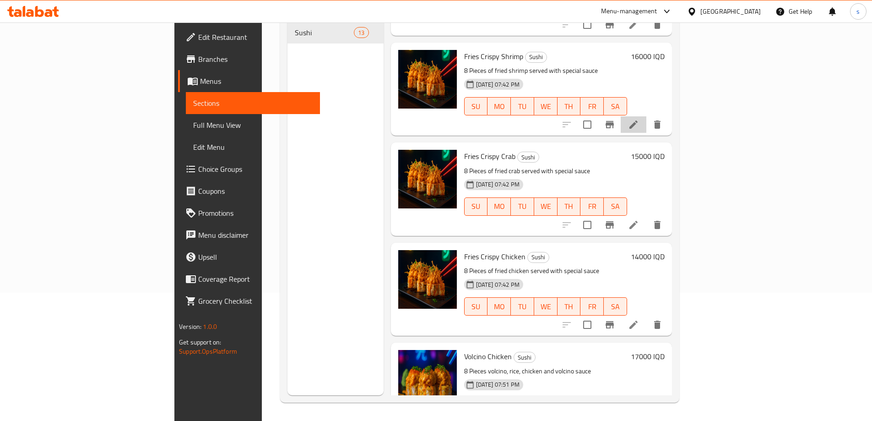
click at [638, 120] on icon at bounding box center [633, 124] width 8 height 8
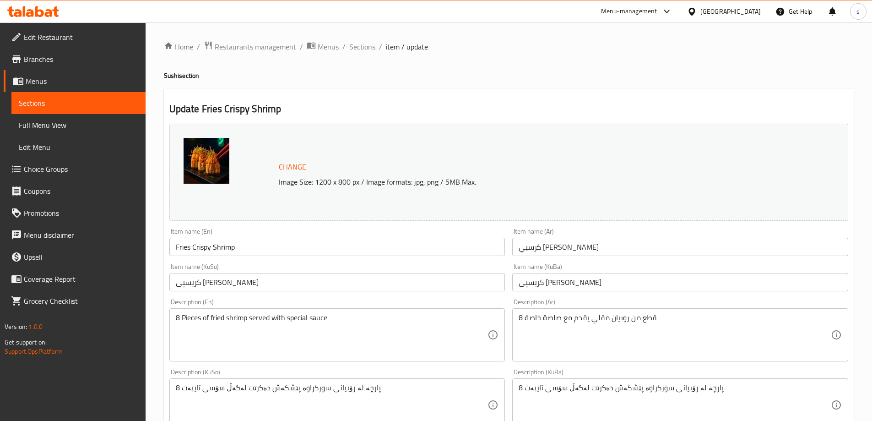
click at [95, 99] on span "Sections" at bounding box center [78, 102] width 119 height 11
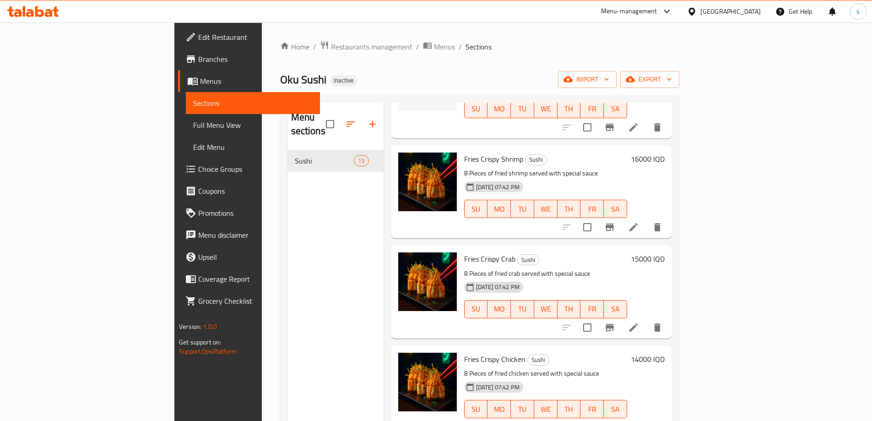
scroll to position [611, 0]
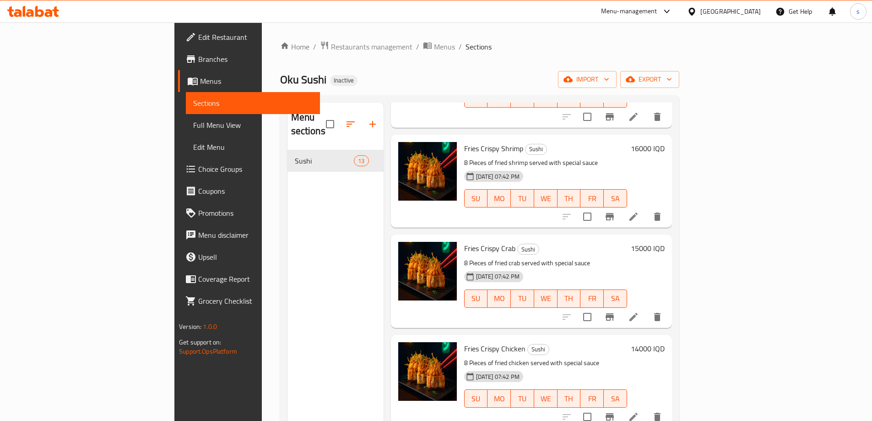
click at [639, 311] on icon at bounding box center [633, 316] width 11 height 11
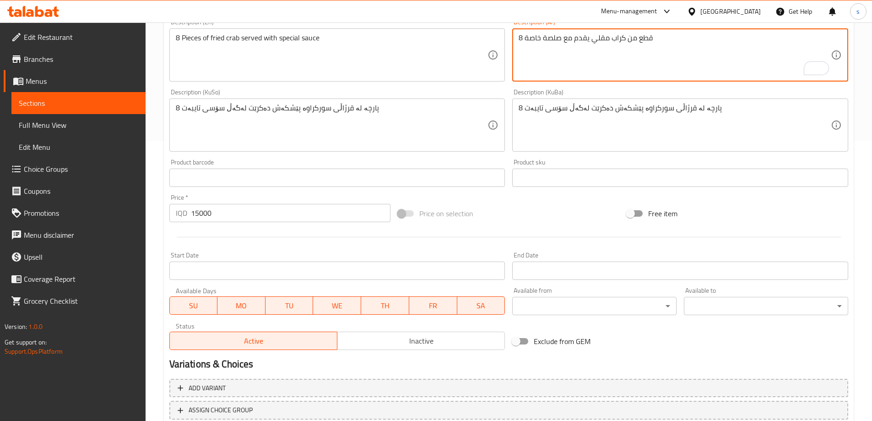
scroll to position [345, 0]
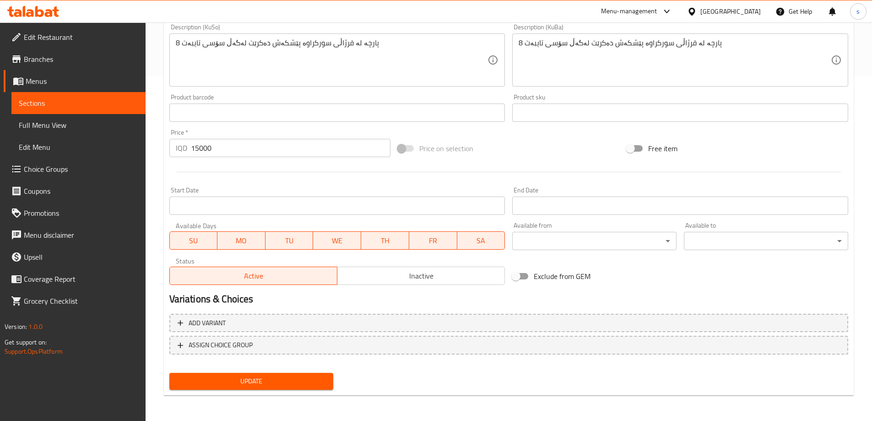
type textarea "8 قطع من كراب مقلي يقدم مع صلصة خاصة"
click at [256, 377] on span "Update" at bounding box center [252, 380] width 150 height 11
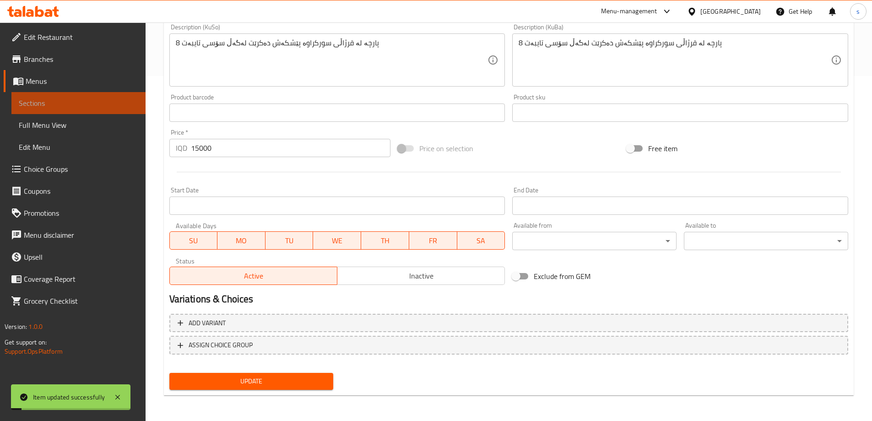
click at [74, 101] on span "Sections" at bounding box center [78, 102] width 119 height 11
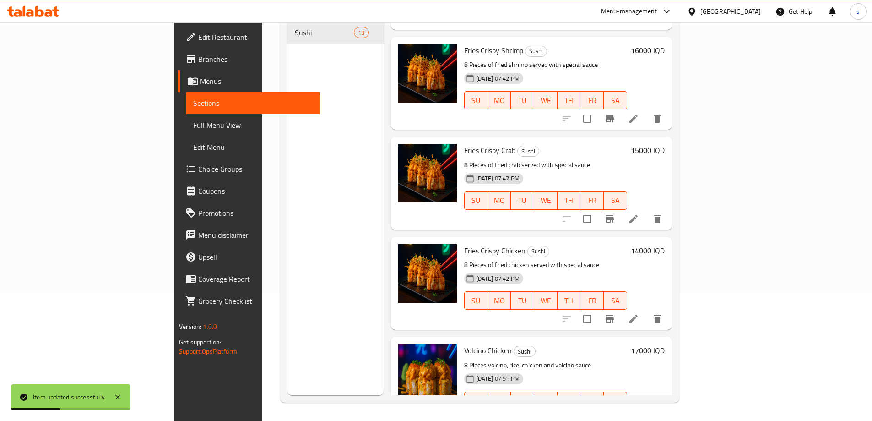
scroll to position [604, 0]
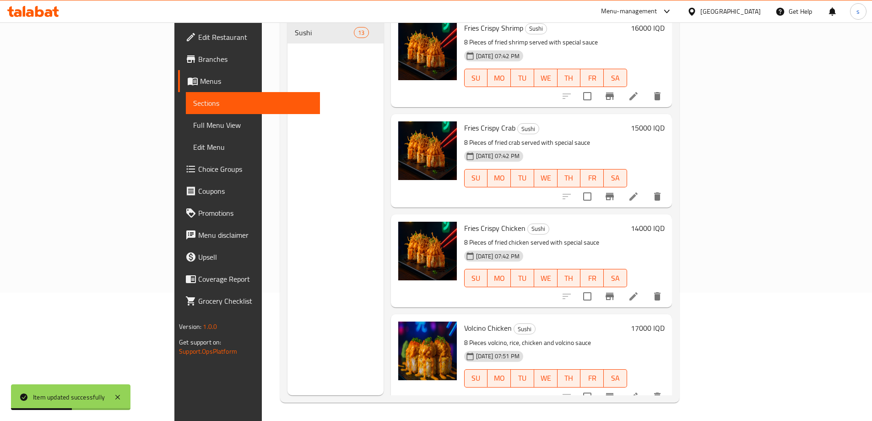
click at [646, 288] on li at bounding box center [634, 296] width 26 height 16
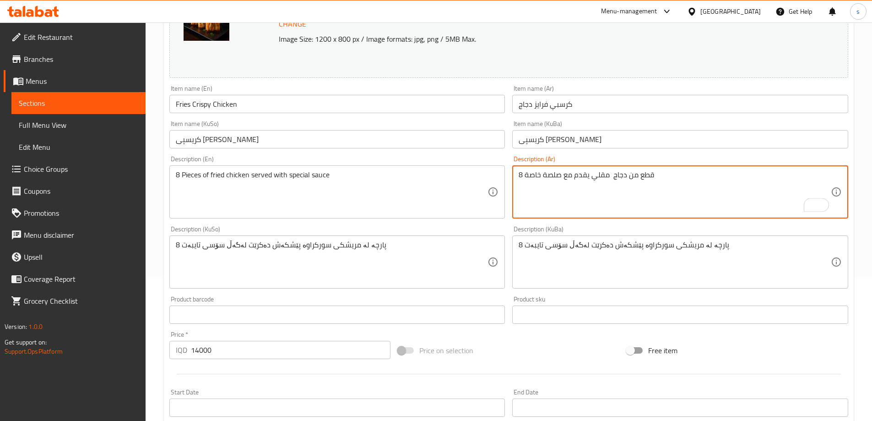
scroll to position [345, 0]
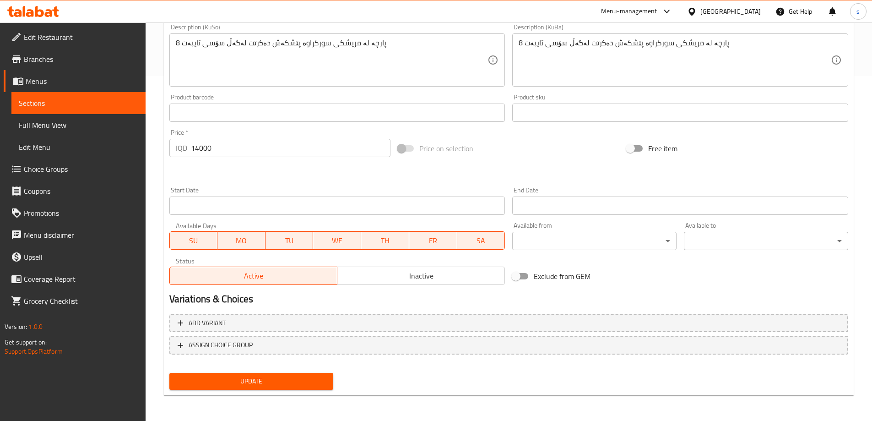
type textarea "8 قطع من دجاج مقلي يقدم مع صلصة خاصة"
click at [258, 384] on span "Update" at bounding box center [252, 380] width 150 height 11
click at [98, 122] on span "Full Menu View" at bounding box center [78, 124] width 119 height 11
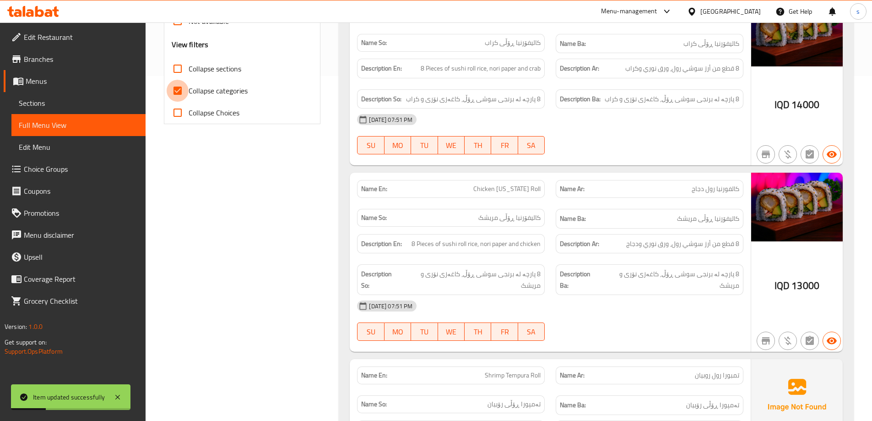
click at [173, 92] on input "Collapse categories" at bounding box center [178, 91] width 22 height 22
checkbox input "false"
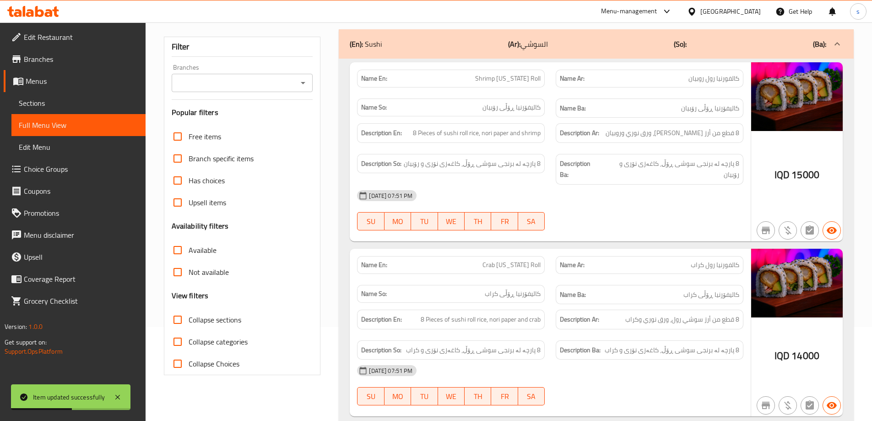
scroll to position [57, 0]
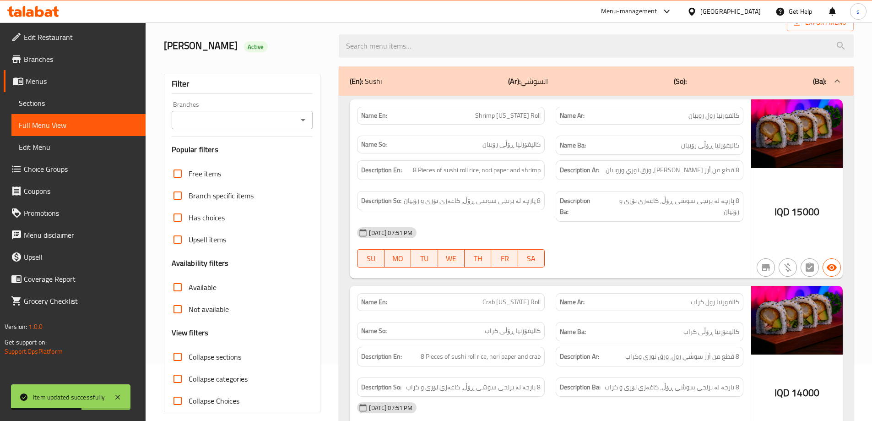
click at [305, 117] on icon "Open" at bounding box center [302, 119] width 11 height 11
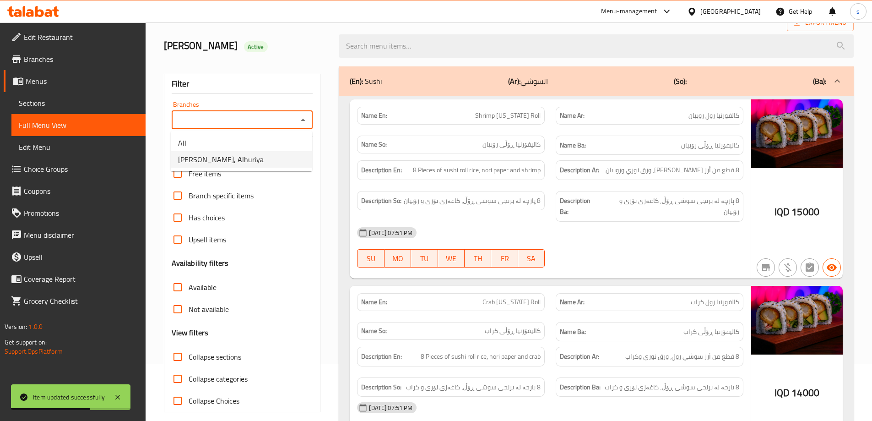
click at [265, 165] on li "[PERSON_NAME], Alhuriya" at bounding box center [241, 159] width 141 height 16
type input "[PERSON_NAME], Alhuriya"
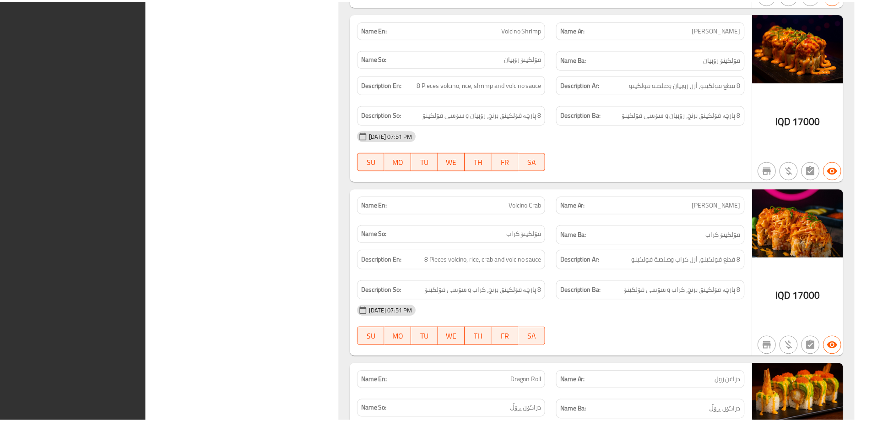
scroll to position [2097, 0]
